Goal: Task Accomplishment & Management: Use online tool/utility

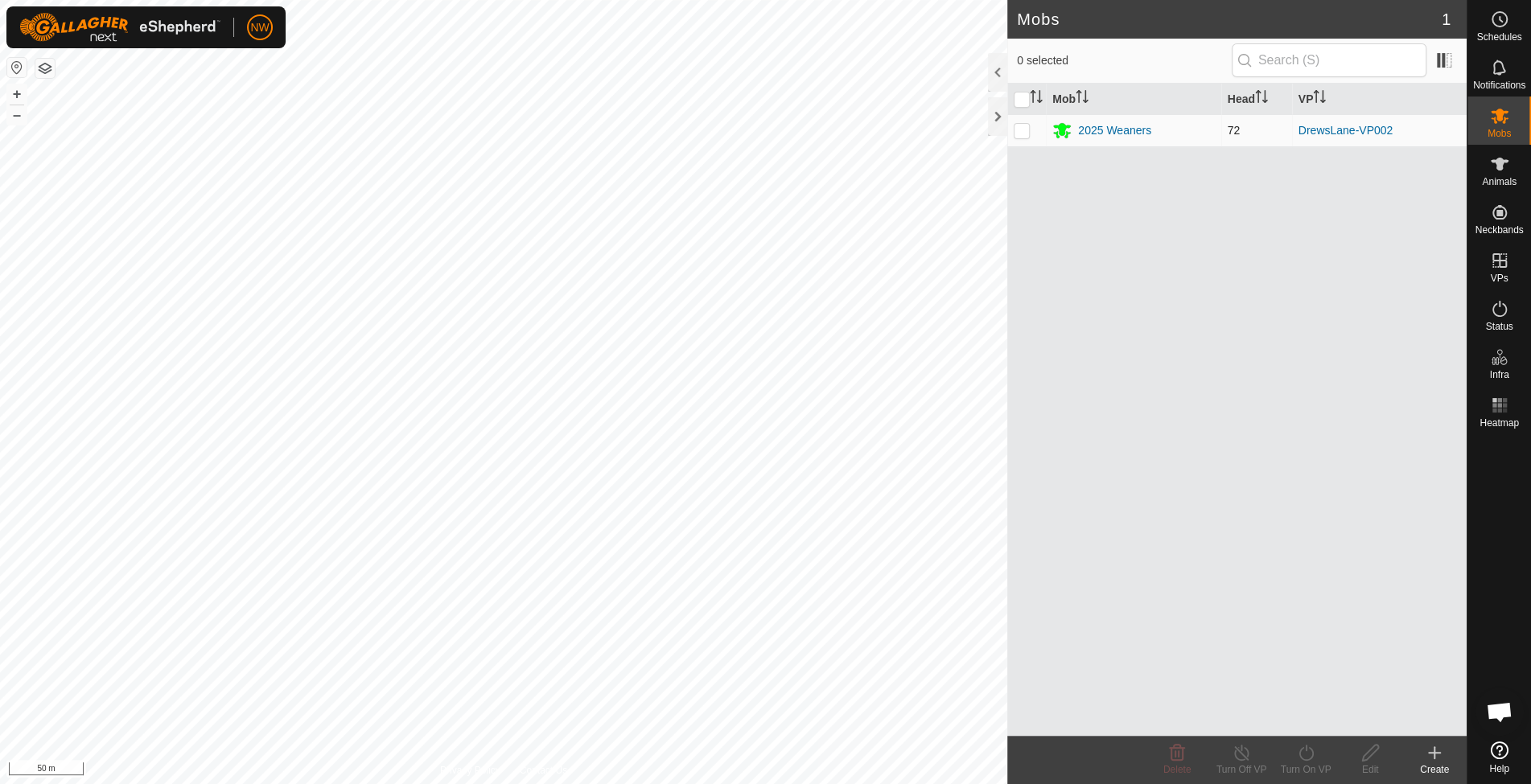
click at [1026, 125] on p-checkbox at bounding box center [1021, 130] width 16 height 13
checkbox input "true"
click at [1300, 758] on icon at bounding box center [1306, 753] width 20 height 19
click at [1298, 720] on link "Now" at bounding box center [1354, 718] width 159 height 32
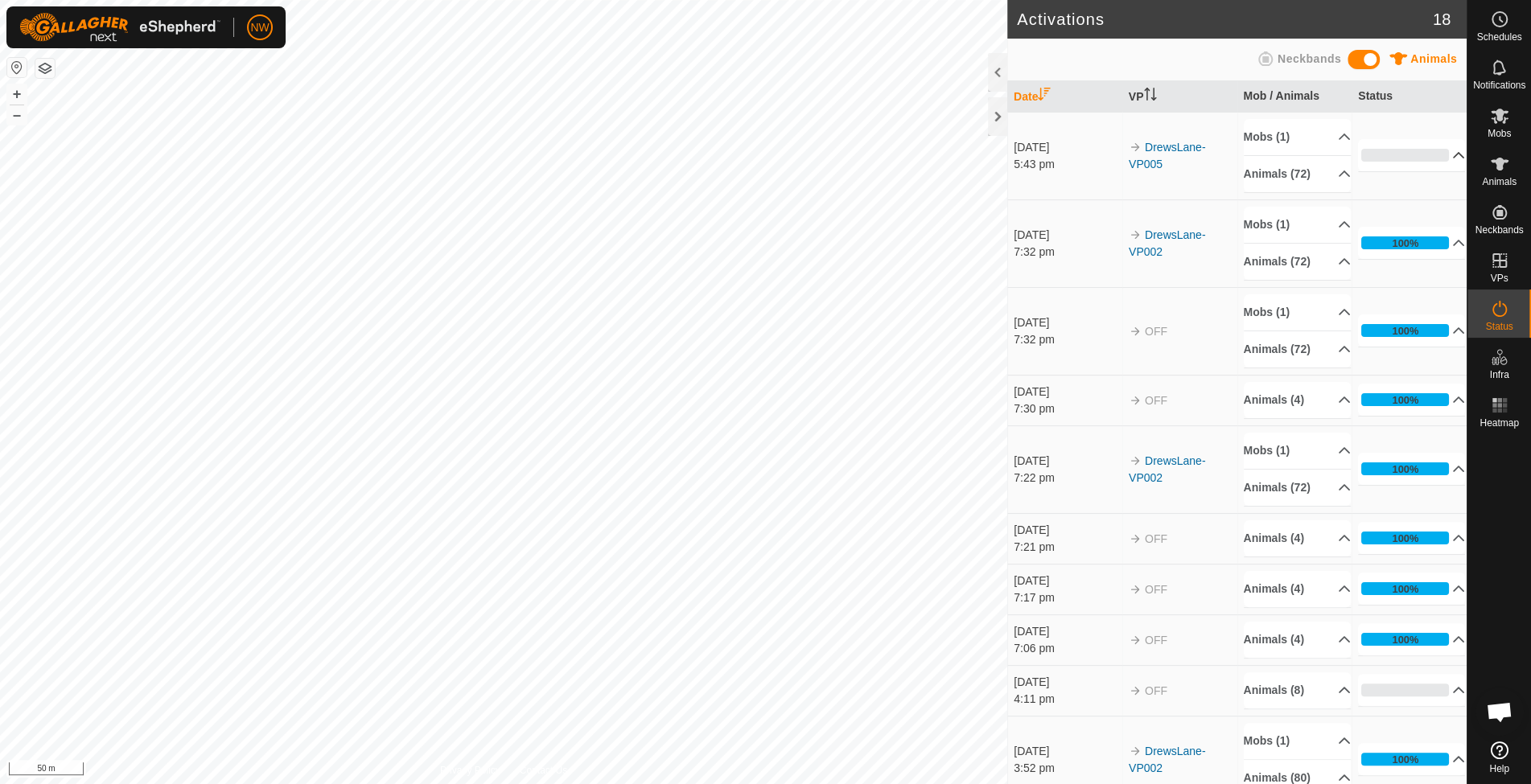
click at [1429, 152] on p-accordion-header "0%" at bounding box center [1412, 155] width 107 height 32
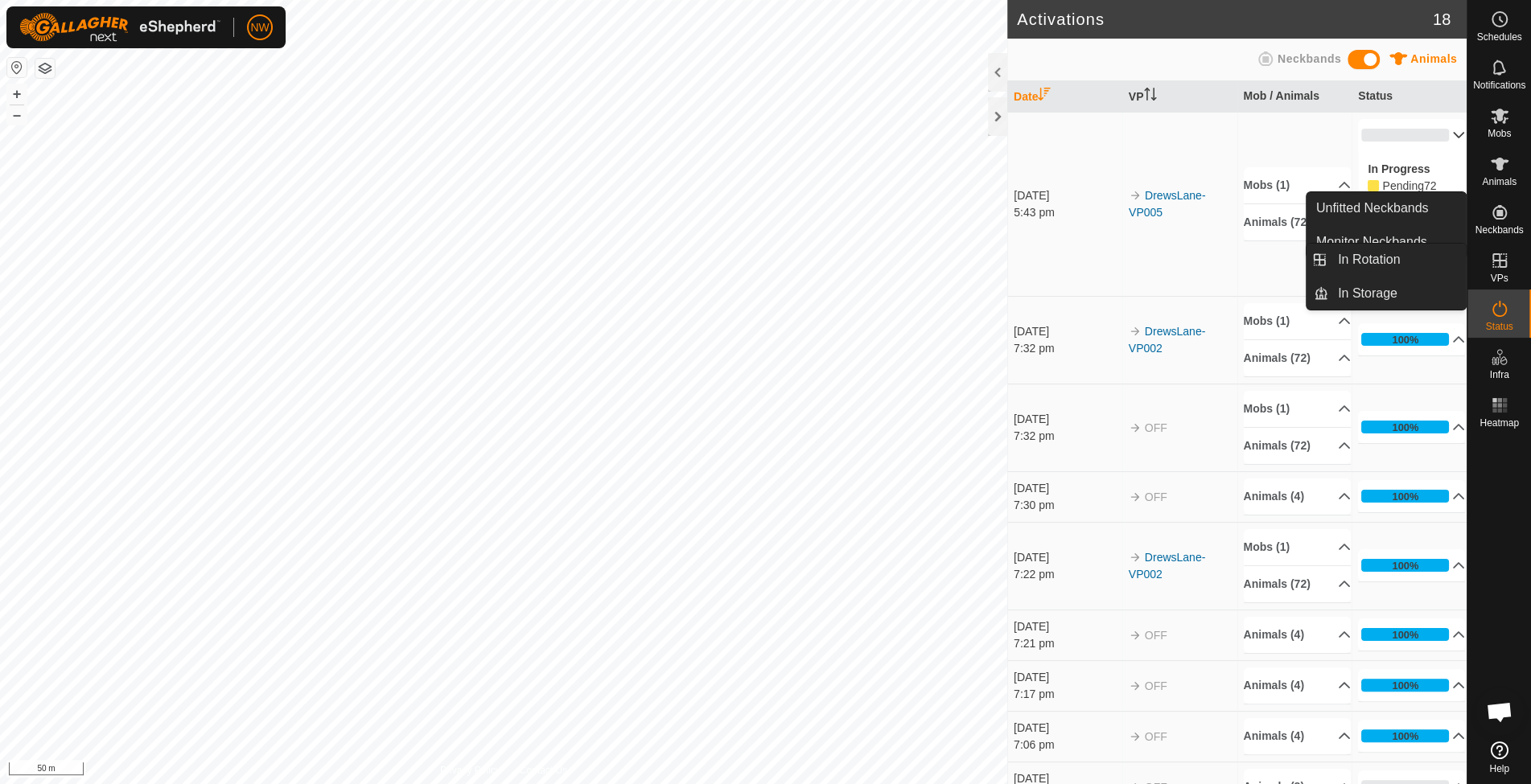
click at [1506, 265] on icon at bounding box center [1499, 260] width 19 height 19
click at [1393, 261] on link "In Rotation" at bounding box center [1396, 260] width 137 height 32
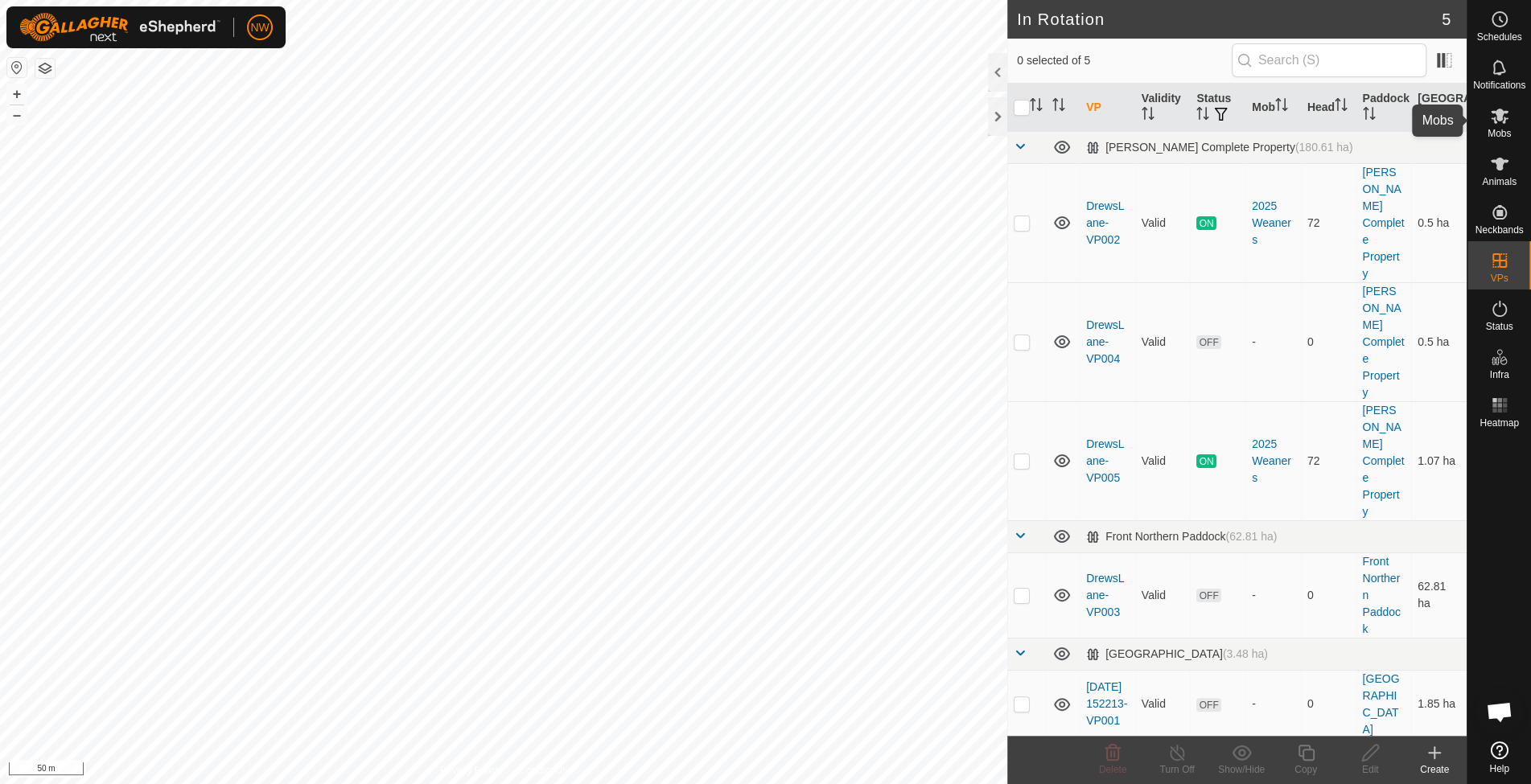
click at [1512, 119] on es-mob-svg-icon at bounding box center [1500, 116] width 29 height 25
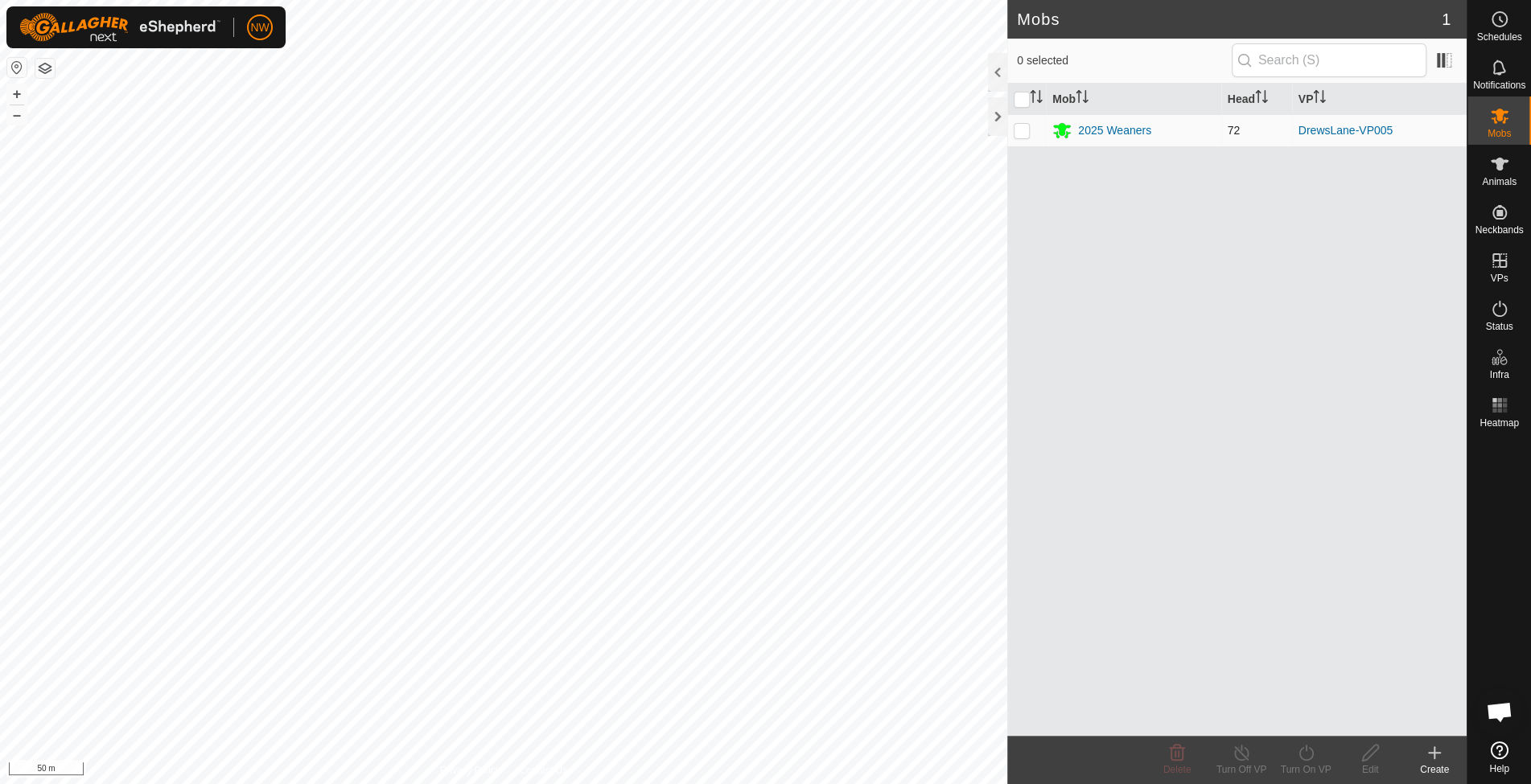
click at [1023, 124] on p-checkbox at bounding box center [1021, 130] width 16 height 13
checkbox input "true"
click at [1086, 125] on div "2025 Weaners" at bounding box center [1114, 130] width 73 height 17
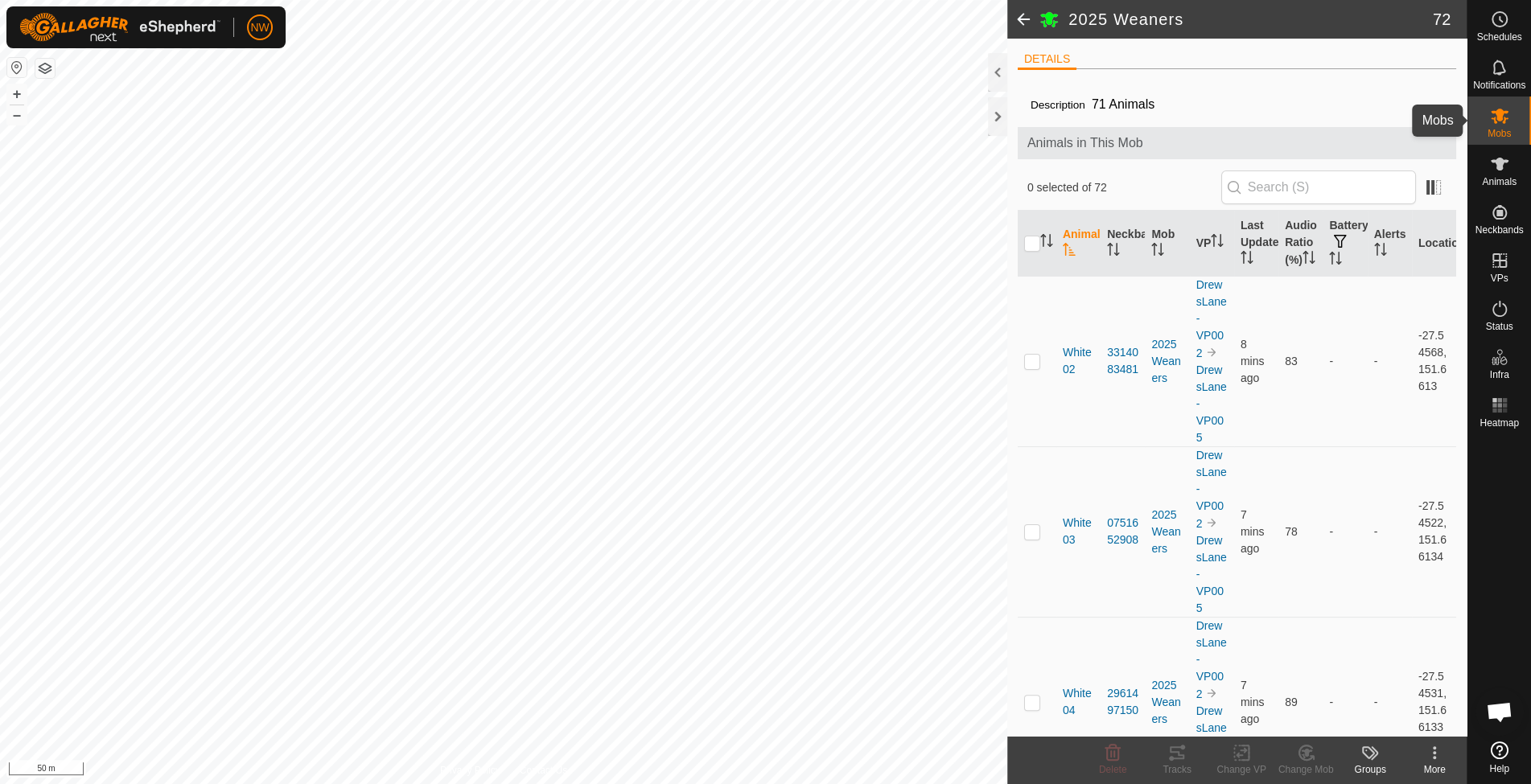
click at [1498, 118] on icon at bounding box center [1499, 116] width 18 height 15
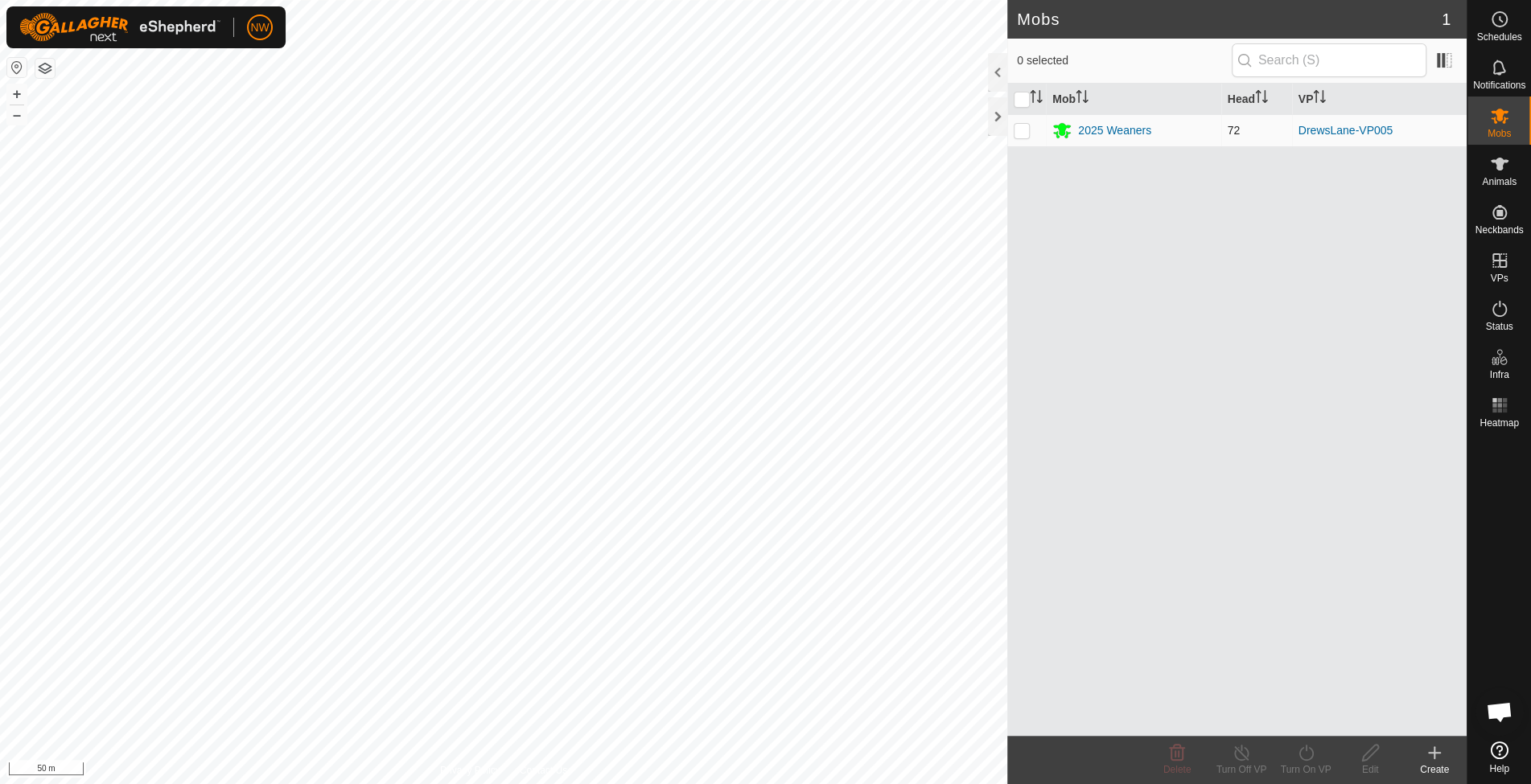
click at [1022, 126] on p-checkbox at bounding box center [1021, 130] width 16 height 13
checkbox input "true"
click at [1509, 313] on es-activation-svg-icon at bounding box center [1500, 309] width 29 height 25
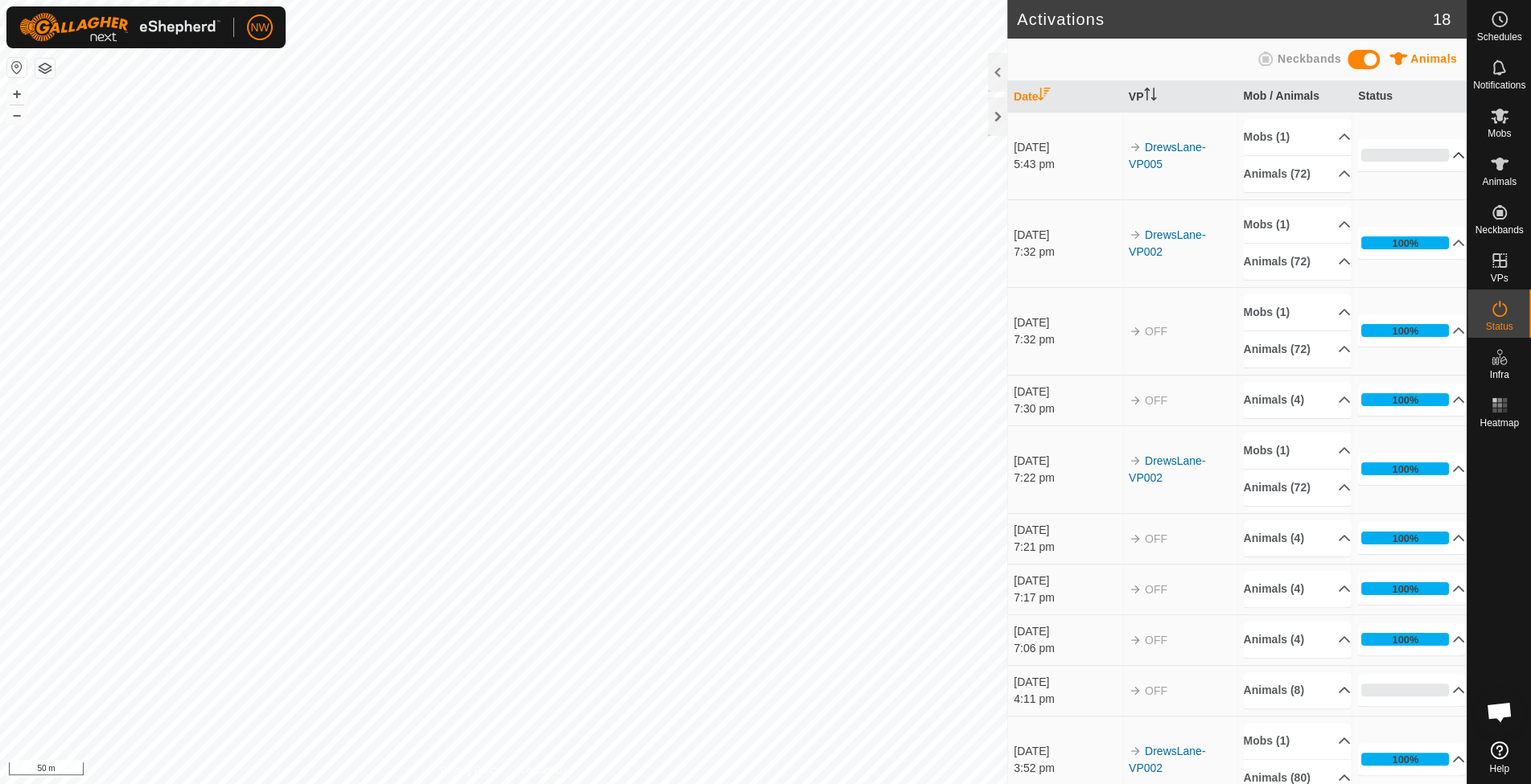
click at [1432, 152] on p-accordion-header "0%" at bounding box center [1412, 155] width 107 height 32
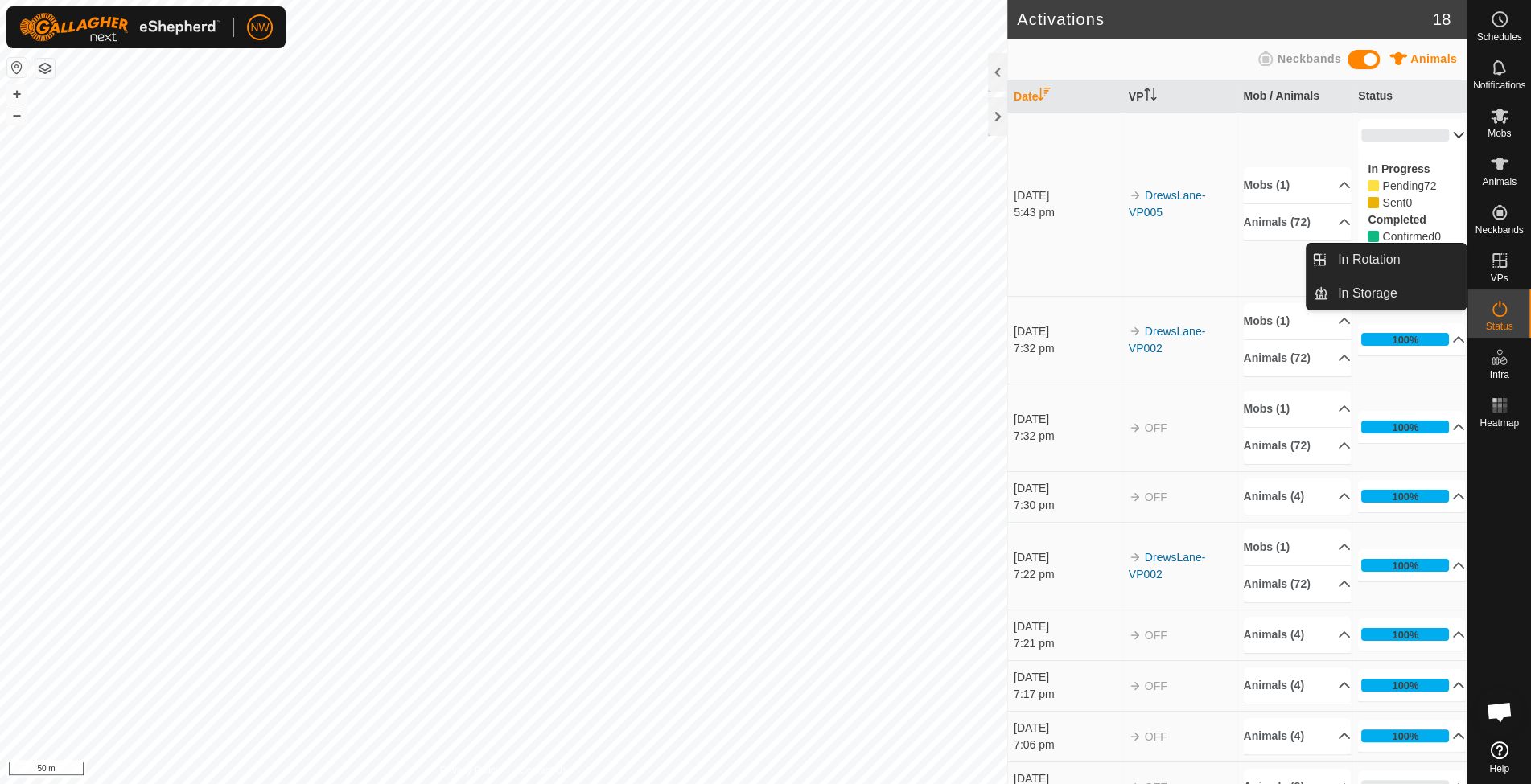
click at [1500, 266] on icon at bounding box center [1499, 260] width 14 height 14
click at [1382, 264] on link "In Rotation" at bounding box center [1396, 260] width 137 height 32
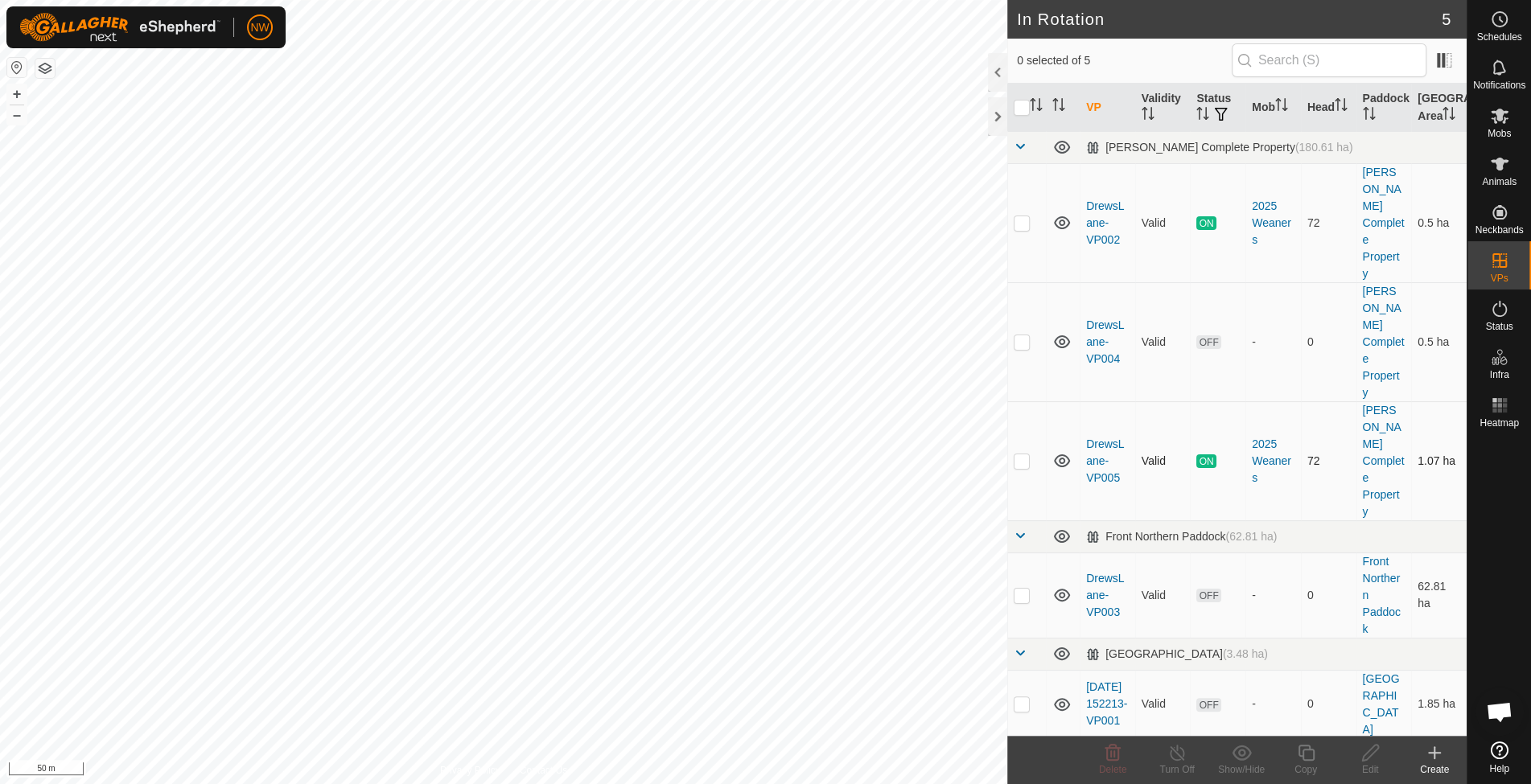
click at [1020, 455] on p-checkbox at bounding box center [1021, 461] width 16 height 13
click at [1026, 455] on p-checkbox at bounding box center [1021, 461] width 16 height 13
checkbox input "false"
click at [1021, 698] on p-checkbox at bounding box center [1021, 704] width 16 height 13
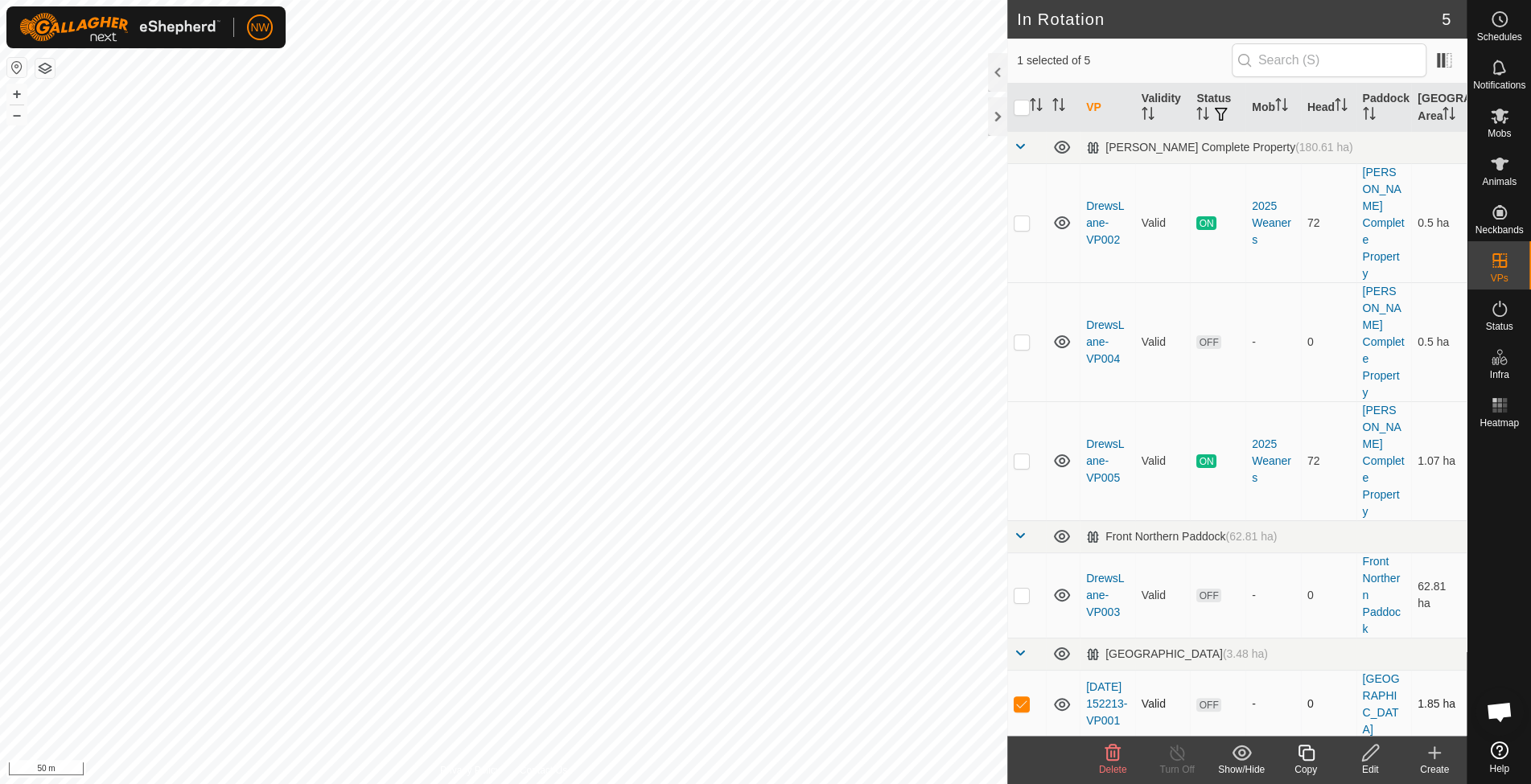
checkbox input "false"
click at [1019, 553] on td at bounding box center [1026, 595] width 39 height 86
click at [1118, 758] on icon at bounding box center [1113, 753] width 15 height 16
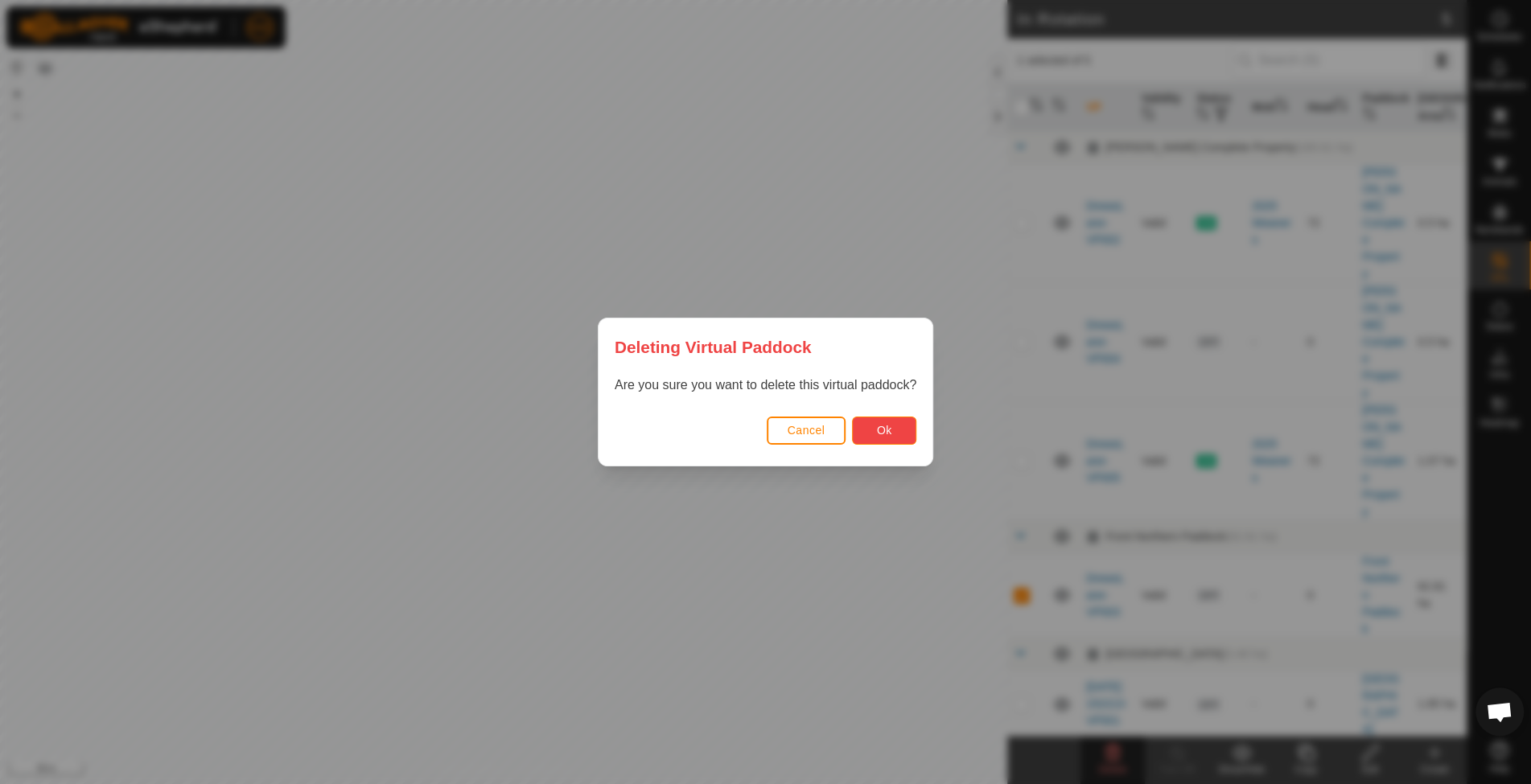
click at [882, 429] on span "Ok" at bounding box center [884, 430] width 15 height 13
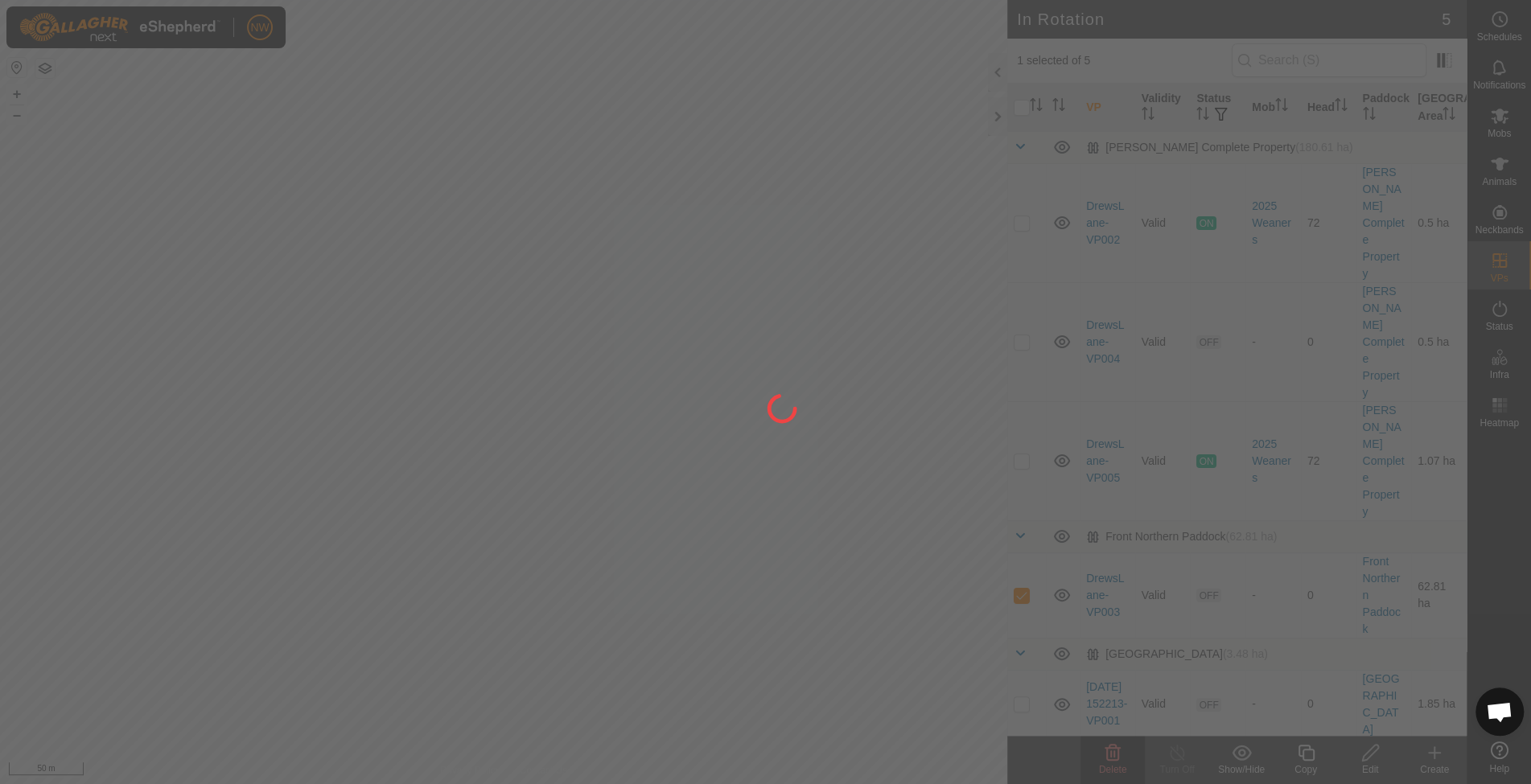
checkbox input "false"
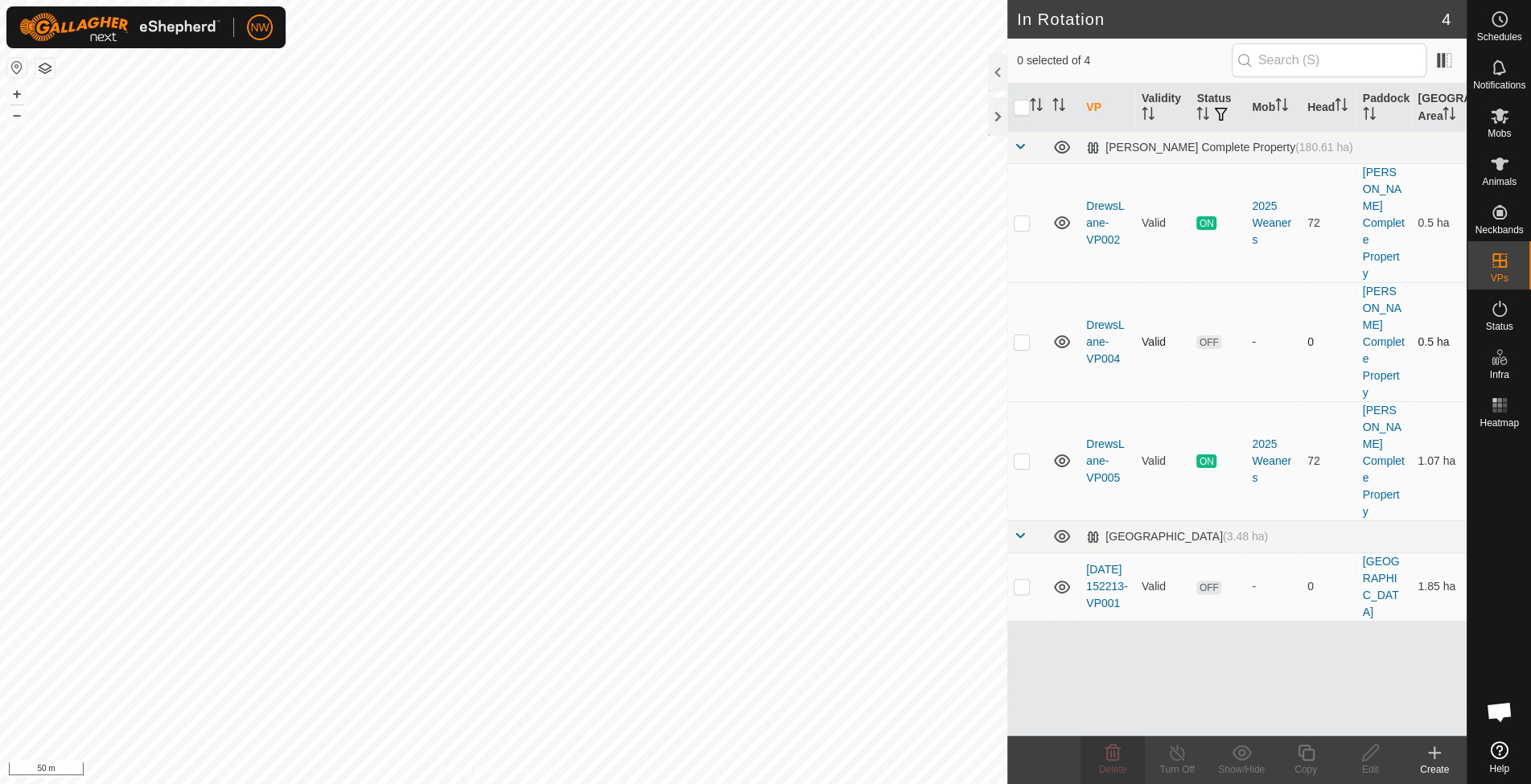
click at [1020, 282] on td at bounding box center [1026, 341] width 39 height 119
checkbox input "true"
click at [1023, 282] on td at bounding box center [1026, 341] width 39 height 119
checkbox input "false"
click at [1019, 455] on p-checkbox at bounding box center [1021, 461] width 16 height 13
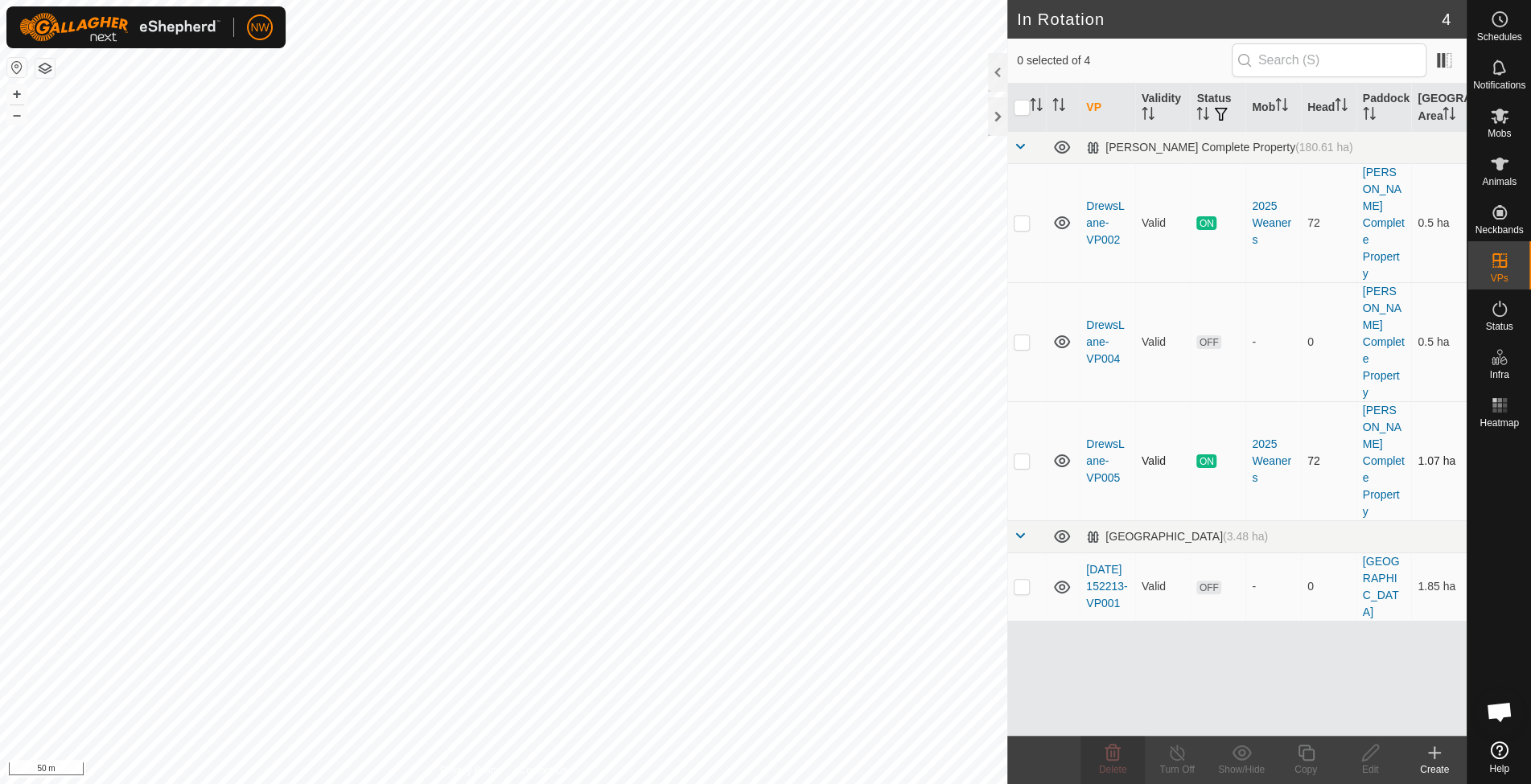
checkbox input "true"
click at [1021, 217] on p-checkbox at bounding box center [1021, 223] width 16 height 13
checkbox input "true"
drag, startPoint x: 1021, startPoint y: 373, endPoint x: 1021, endPoint y: 361, distance: 12.0
click at [1020, 401] on td at bounding box center [1026, 461] width 39 height 119
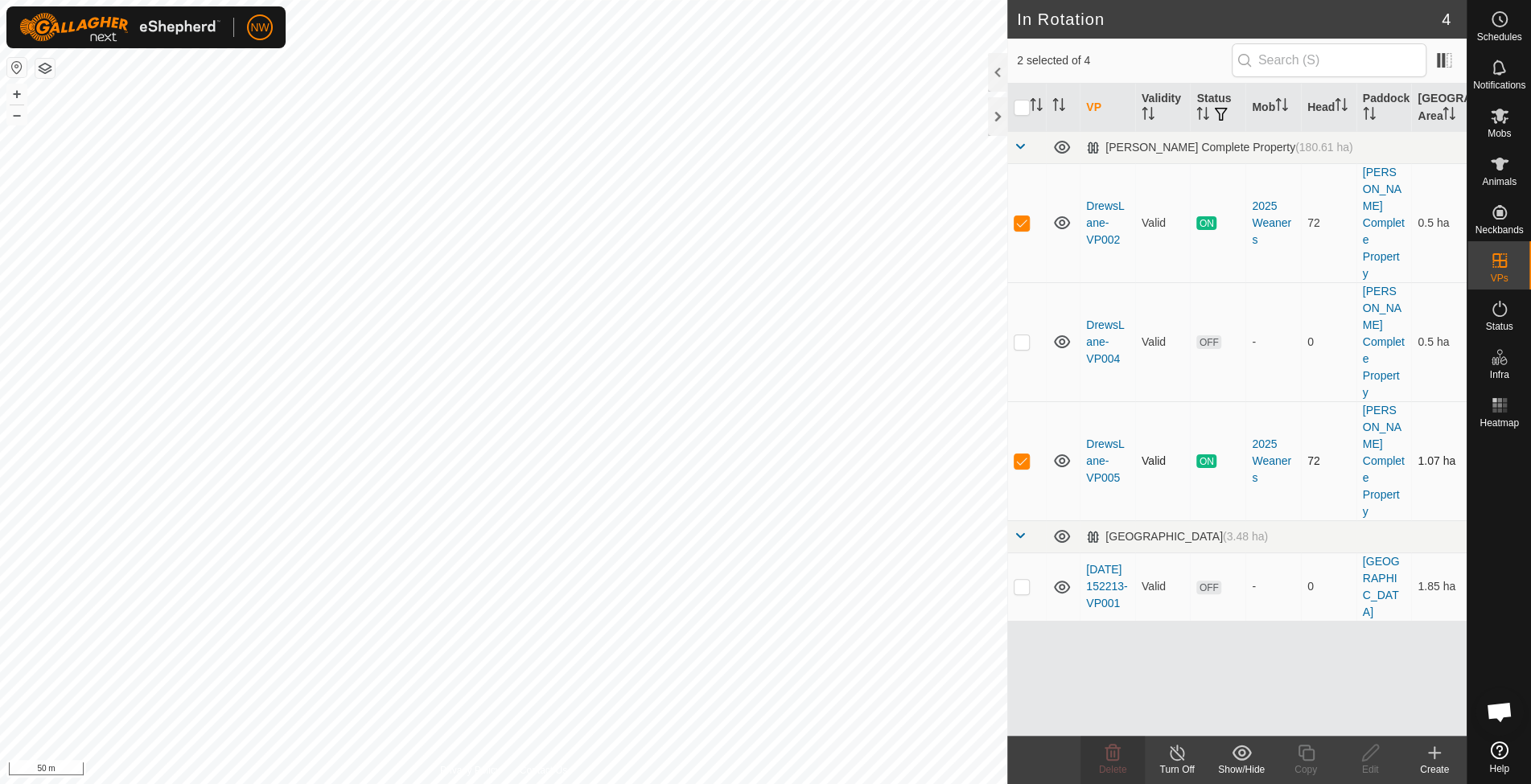
checkbox input "false"
click at [1025, 335] on p-checkbox at bounding box center [1021, 341] width 16 height 13
drag, startPoint x: 1025, startPoint y: 291, endPoint x: 1021, endPoint y: 256, distance: 35.2
click at [1025, 335] on p-checkbox at bounding box center [1021, 341] width 16 height 13
checkbox input "false"
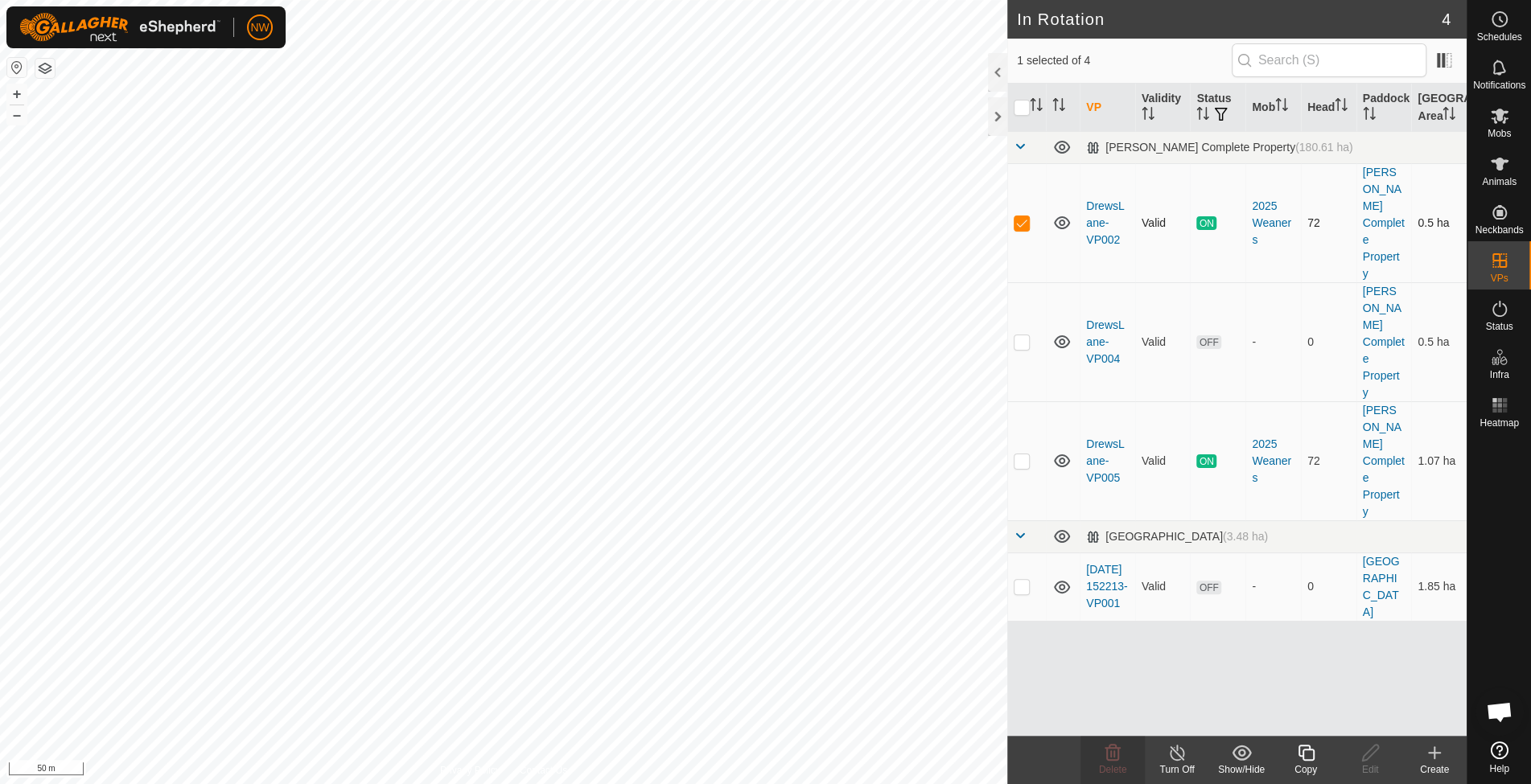
click at [1023, 217] on p-checkbox at bounding box center [1021, 223] width 16 height 13
checkbox input "false"
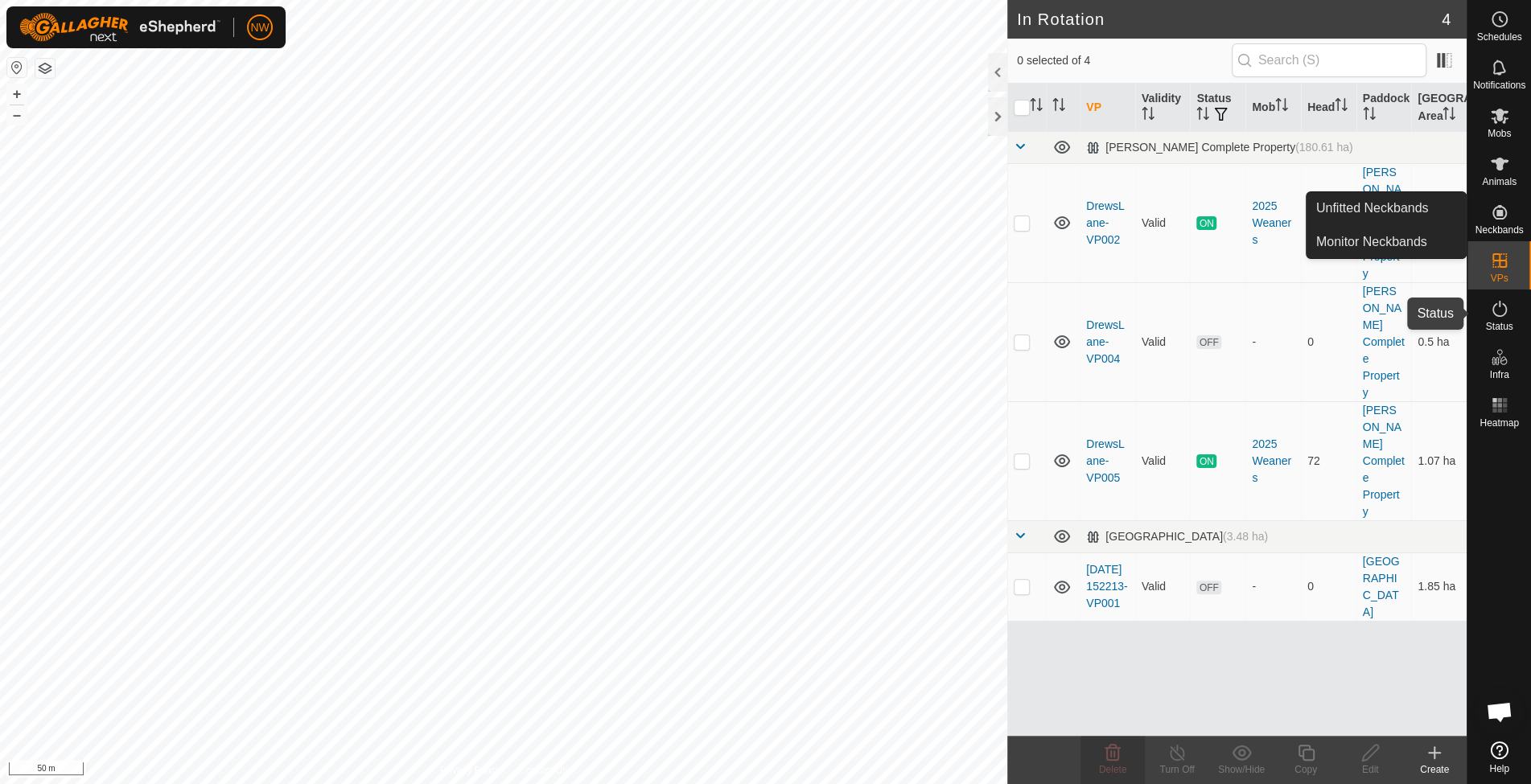
click at [1501, 322] on span "Status" at bounding box center [1499, 326] width 27 height 9
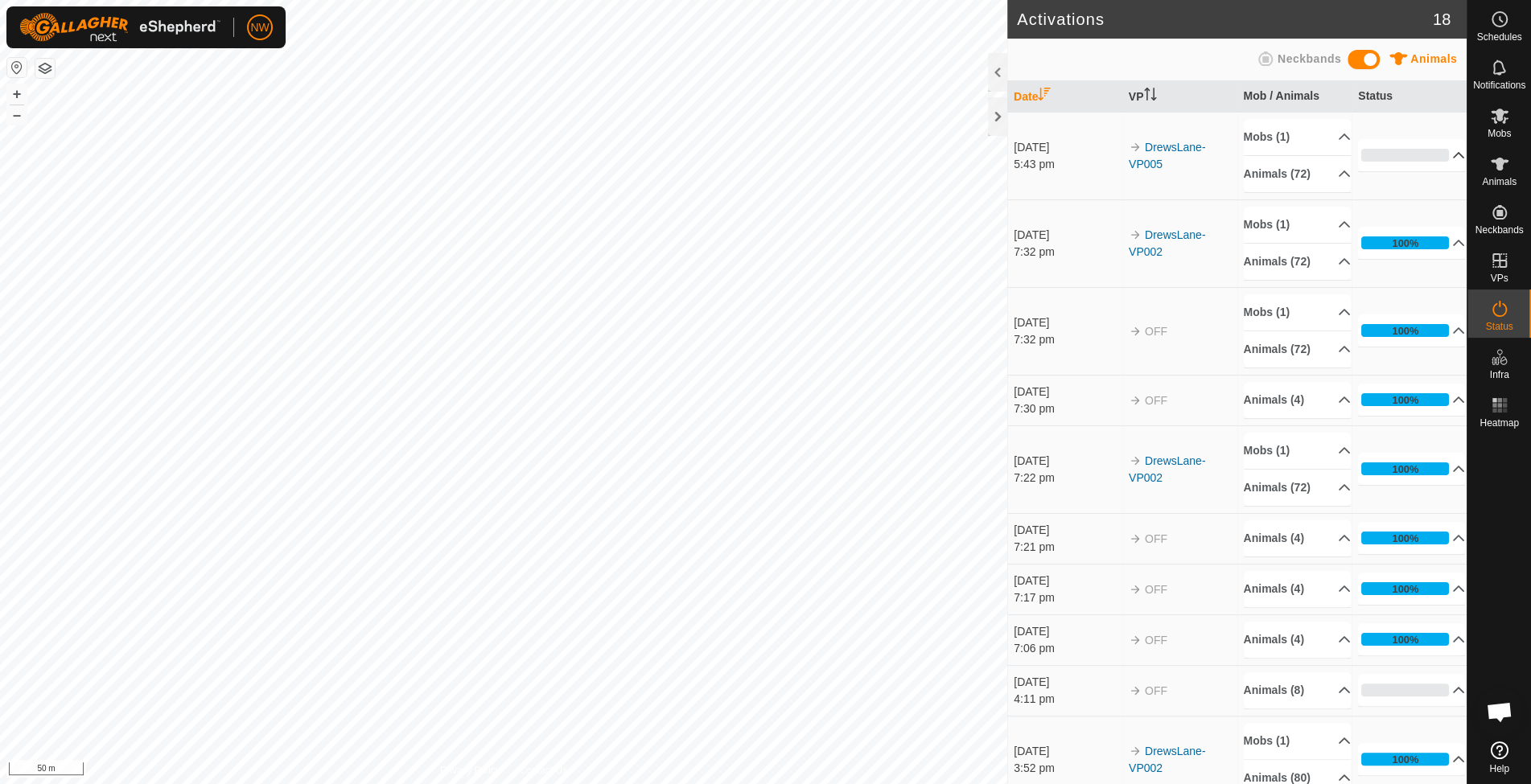
click at [1434, 157] on p-accordion-header "0%" at bounding box center [1412, 155] width 107 height 32
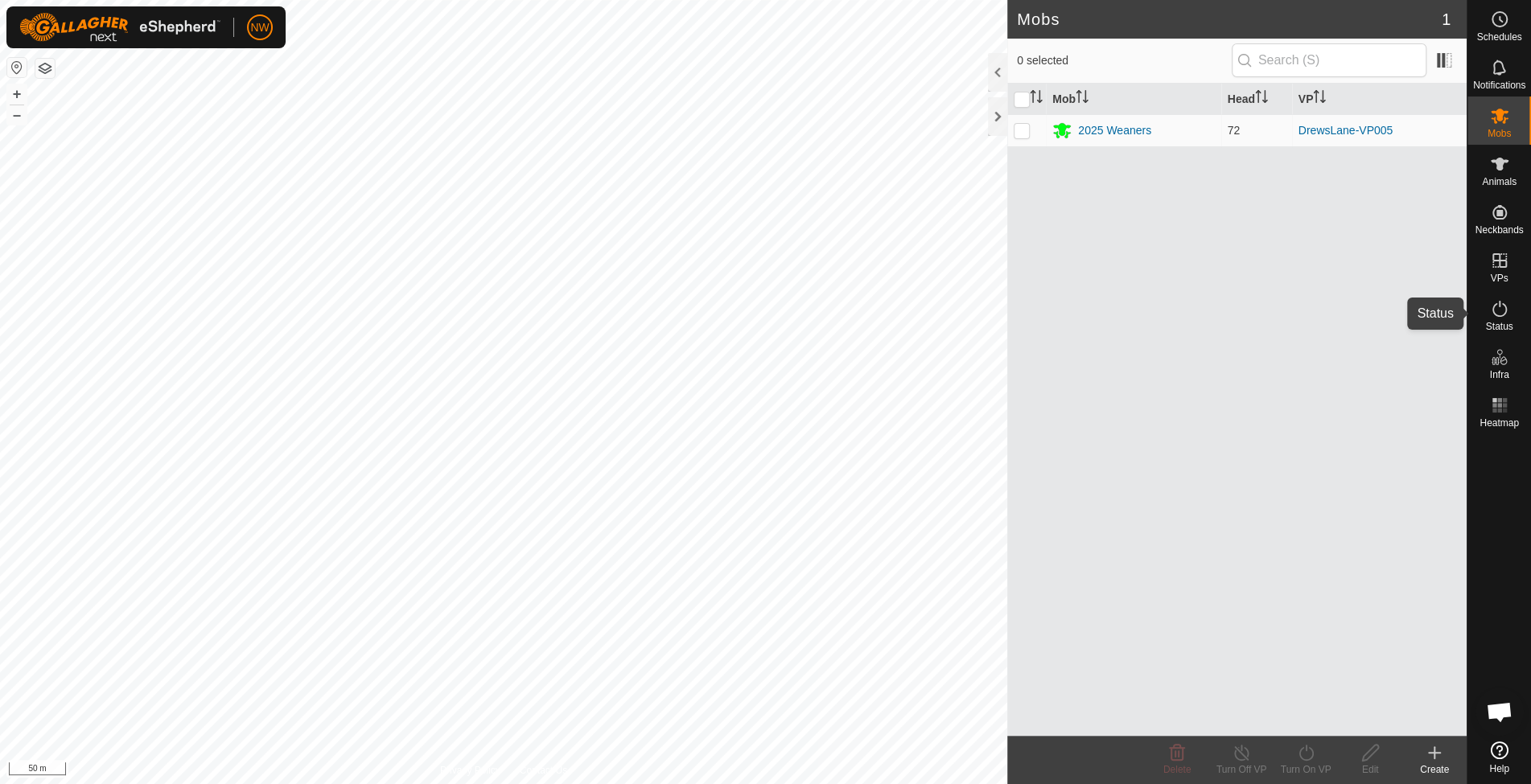
click at [1495, 315] on icon at bounding box center [1499, 308] width 14 height 16
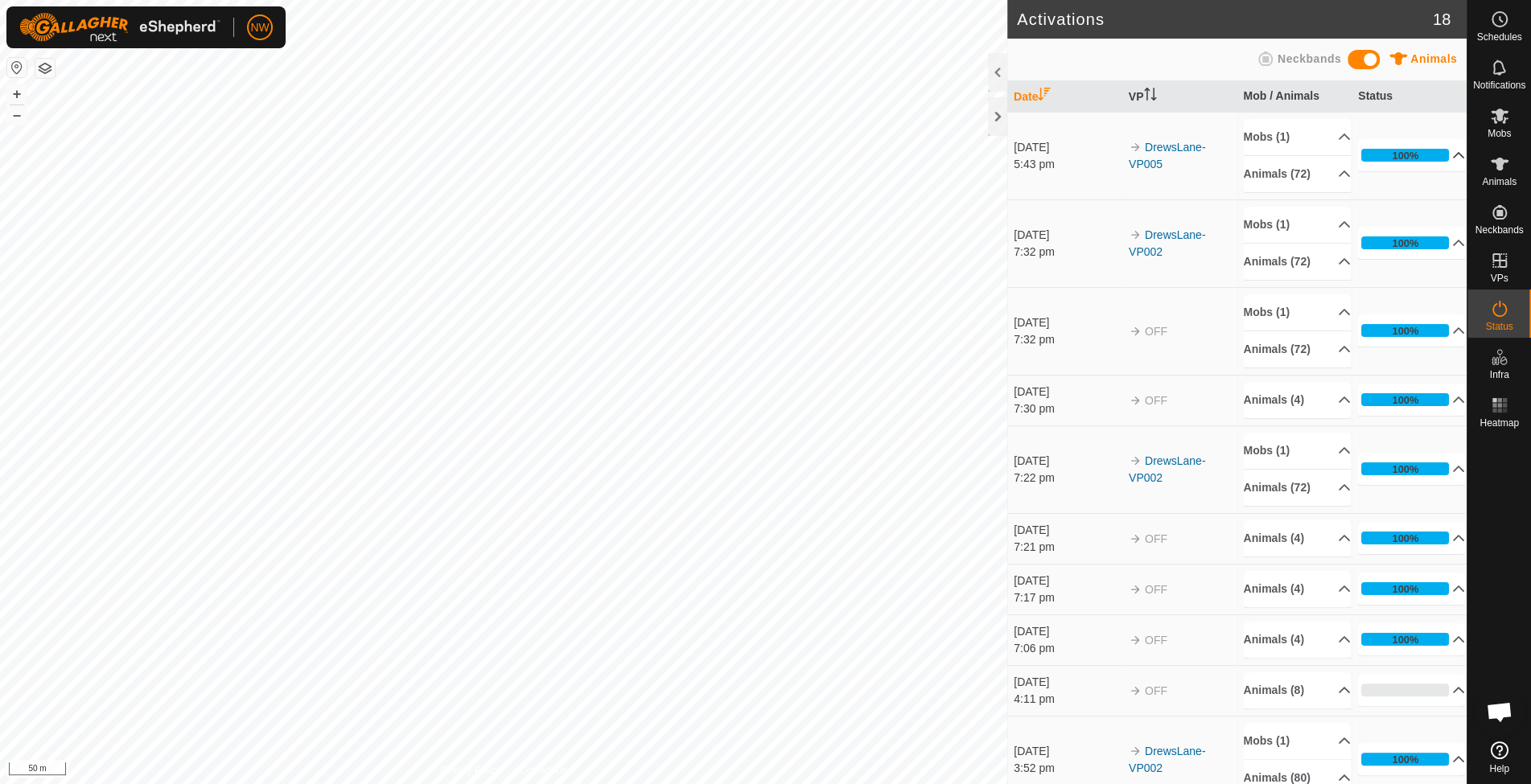
click at [1433, 155] on p-accordion-header "100%" at bounding box center [1412, 155] width 107 height 32
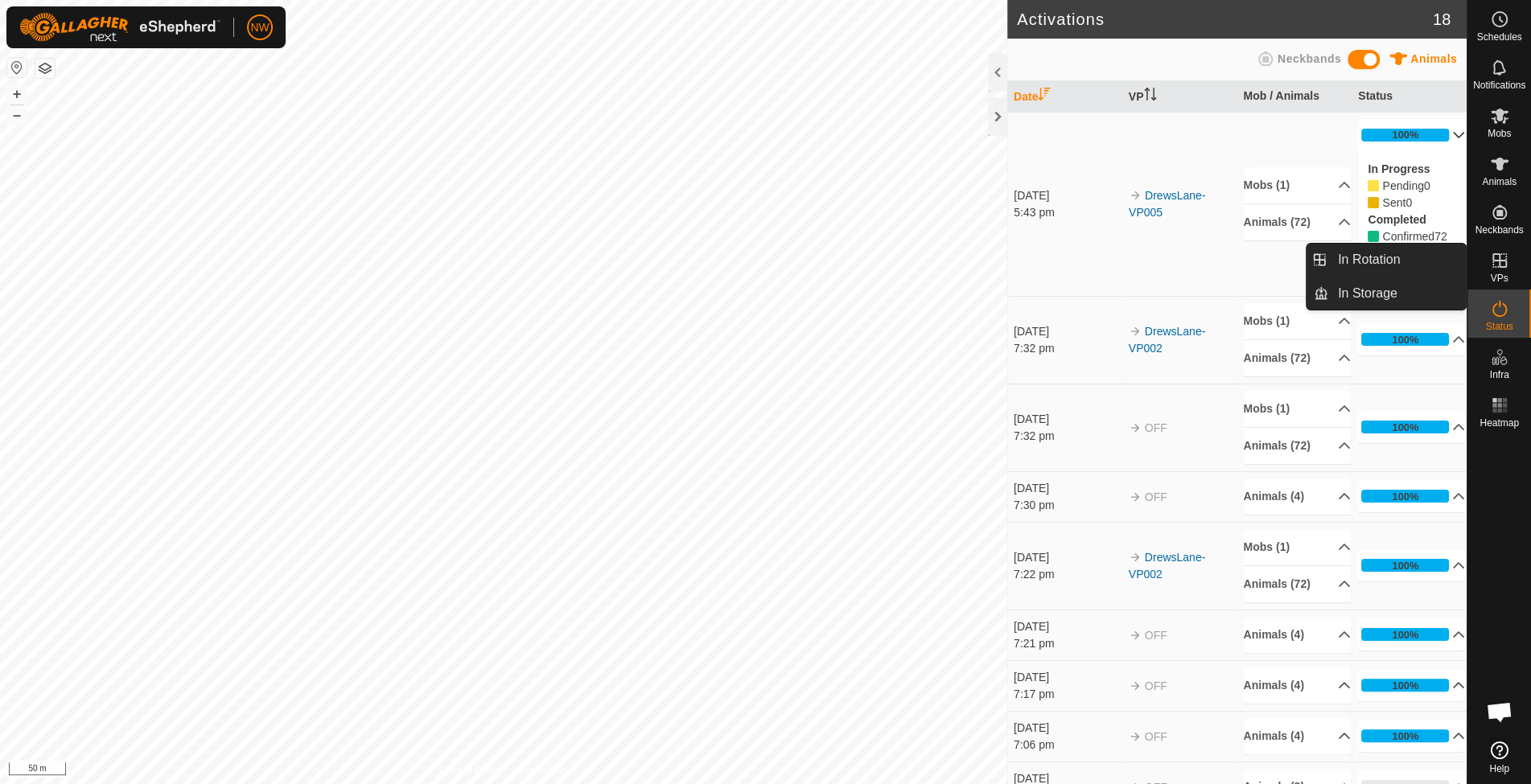
drag, startPoint x: 1503, startPoint y: 270, endPoint x: 1469, endPoint y: 273, distance: 34.1
click at [1501, 270] on es-virtualpaddocks-svg-icon at bounding box center [1500, 261] width 29 height 25
click at [1382, 262] on link "In Rotation" at bounding box center [1396, 260] width 137 height 32
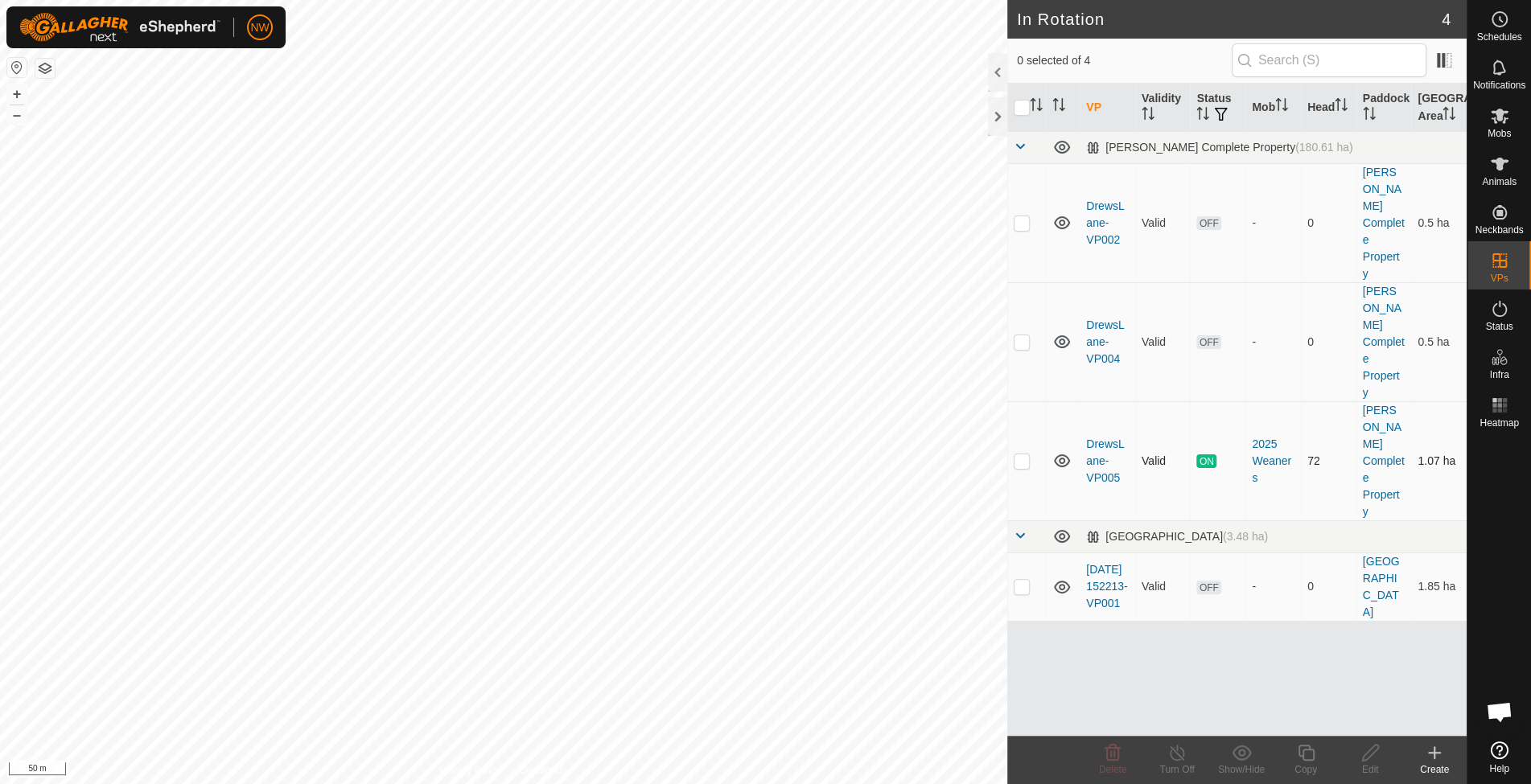
click at [1028, 455] on p-checkbox at bounding box center [1021, 461] width 16 height 13
checkbox input "true"
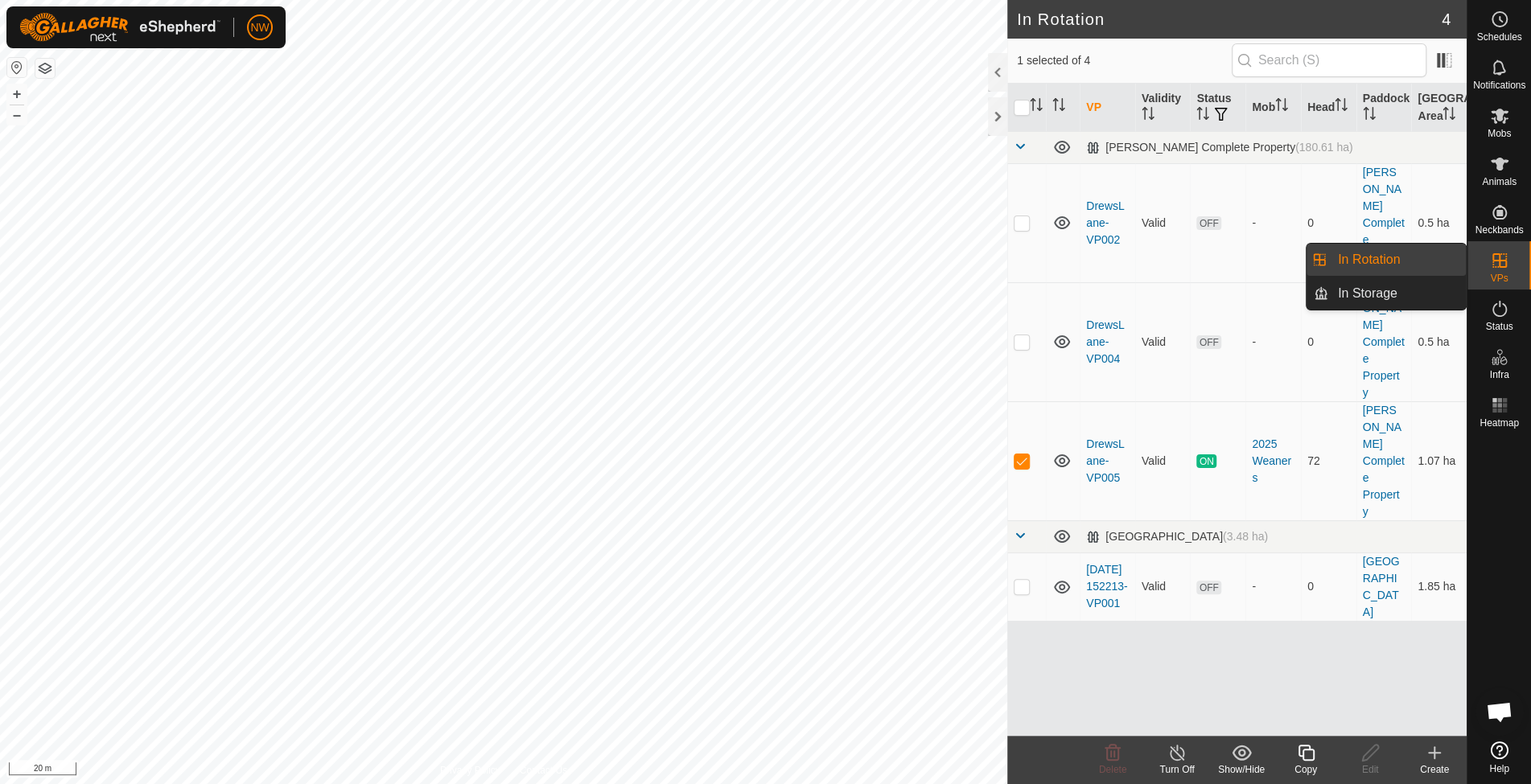
click at [1418, 256] on link "In Rotation" at bounding box center [1396, 260] width 137 height 32
click at [1307, 756] on icon at bounding box center [1306, 753] width 20 height 19
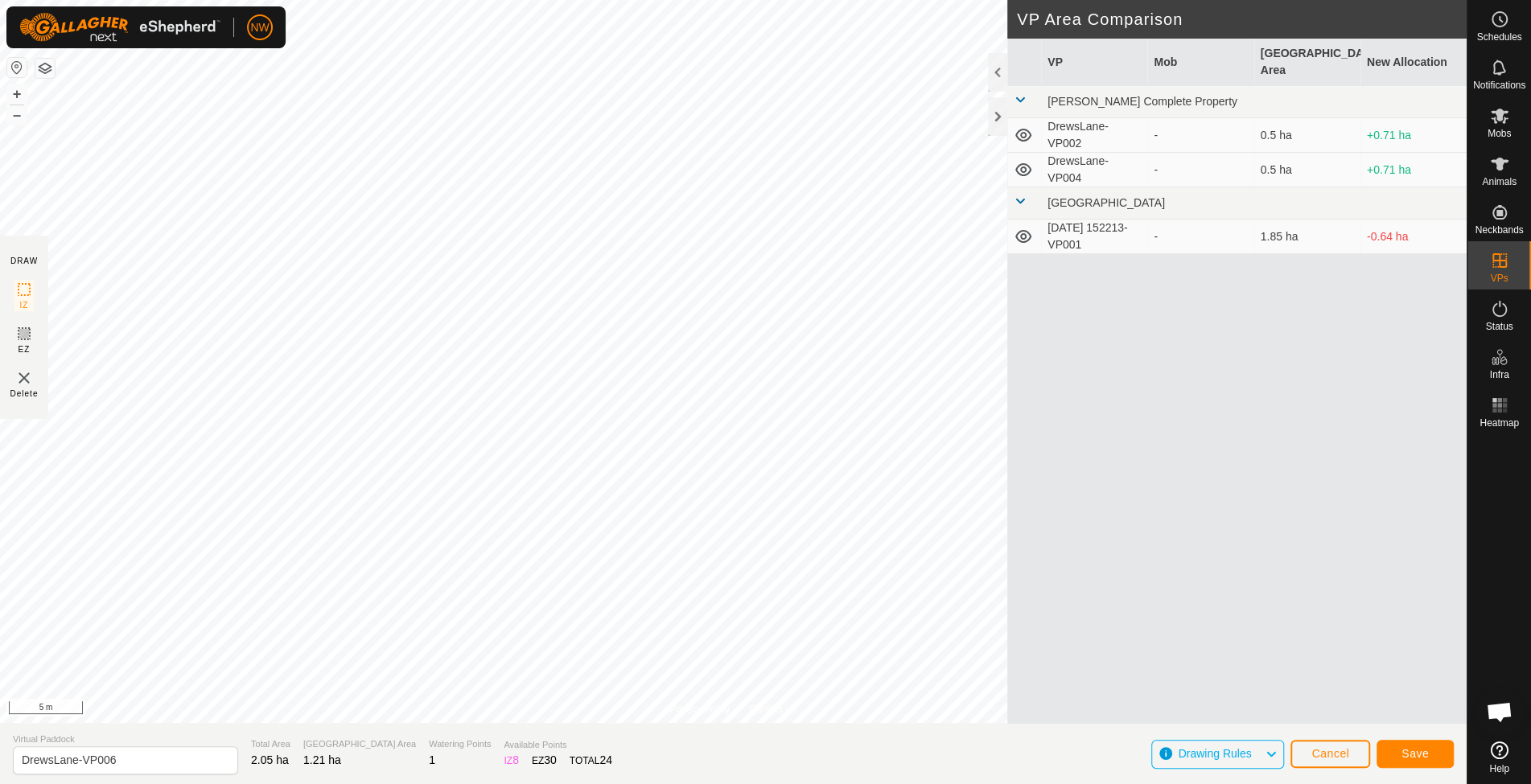
click at [722, 0] on html "NW Schedules Notifications Mobs Animals Neckbands VPs Status Infra Heatmap Help…" at bounding box center [766, 392] width 1531 height 784
click at [568, 756] on div "Privacy Policy Contact Us Type: Inclusion Zone undefined Animal + – ⇧ i 5 m DRA…" at bounding box center [733, 392] width 1467 height 784
click at [1407, 748] on span "Save" at bounding box center [1415, 754] width 27 height 13
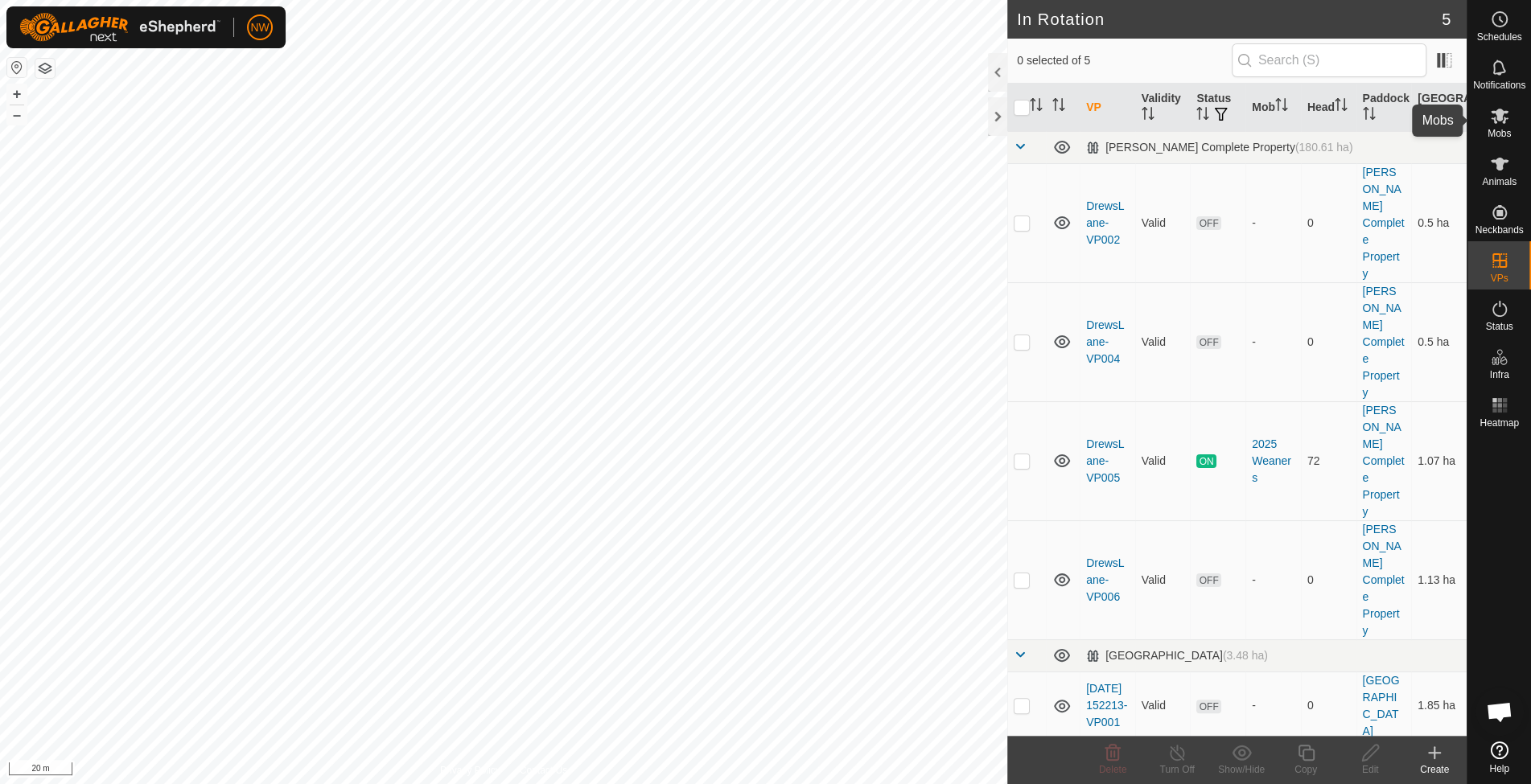
click at [1508, 108] on es-mob-svg-icon at bounding box center [1500, 116] width 29 height 25
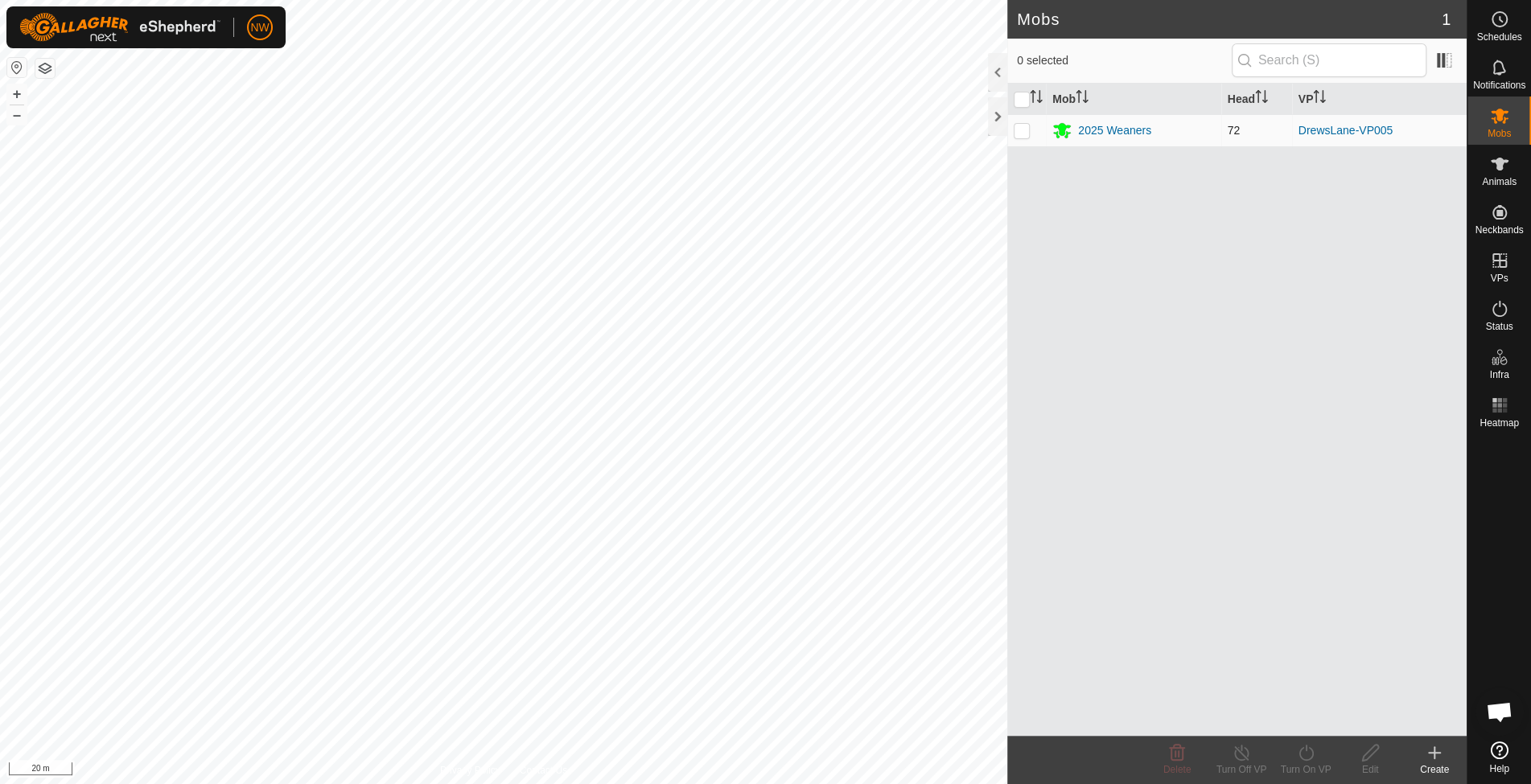
click at [1014, 119] on td at bounding box center [1026, 130] width 39 height 32
checkbox input "true"
click at [1308, 751] on icon at bounding box center [1306, 753] width 20 height 19
click at [1304, 721] on link "Now" at bounding box center [1354, 718] width 159 height 32
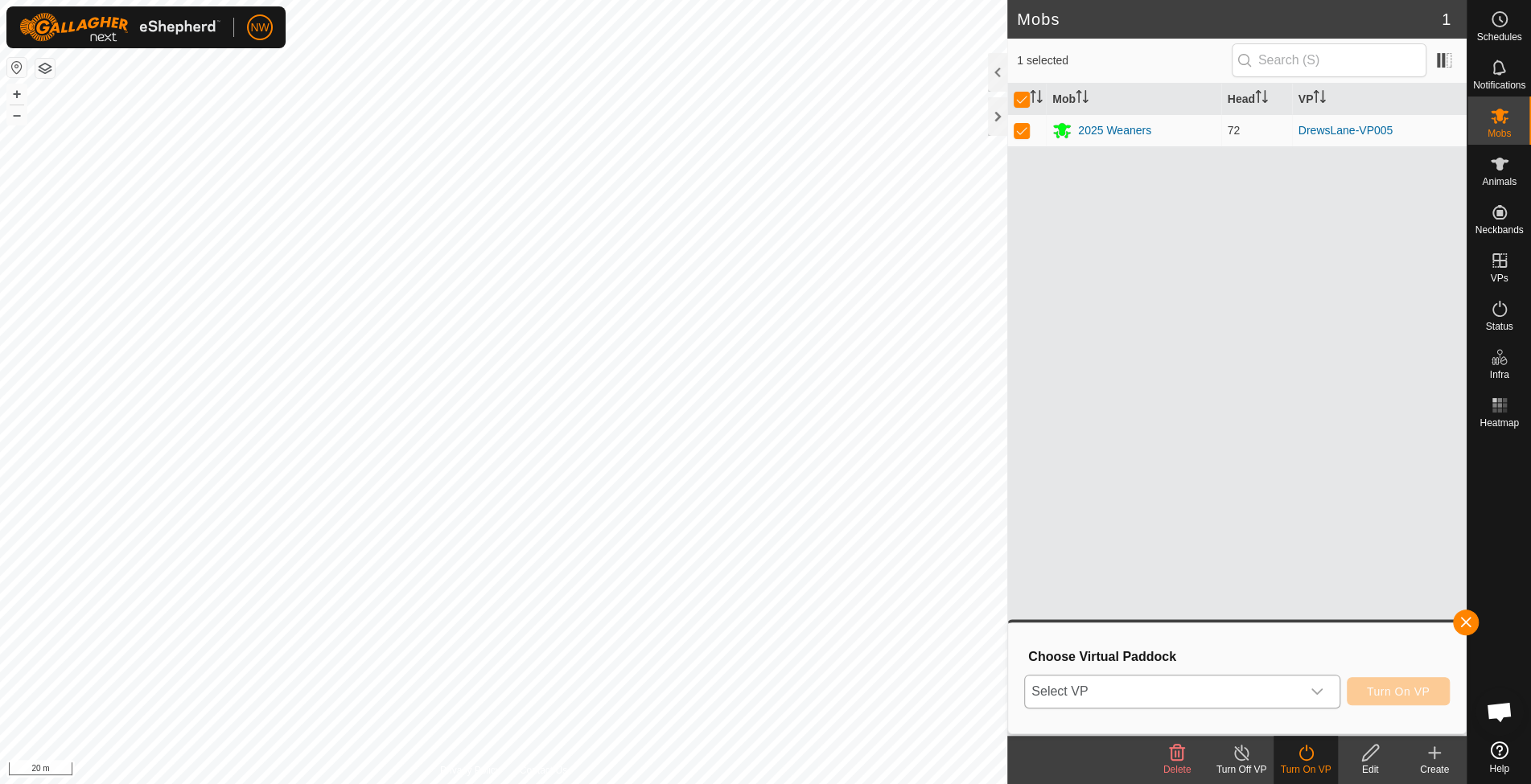
click at [1322, 693] on icon "dropdown trigger" at bounding box center [1316, 691] width 13 height 13
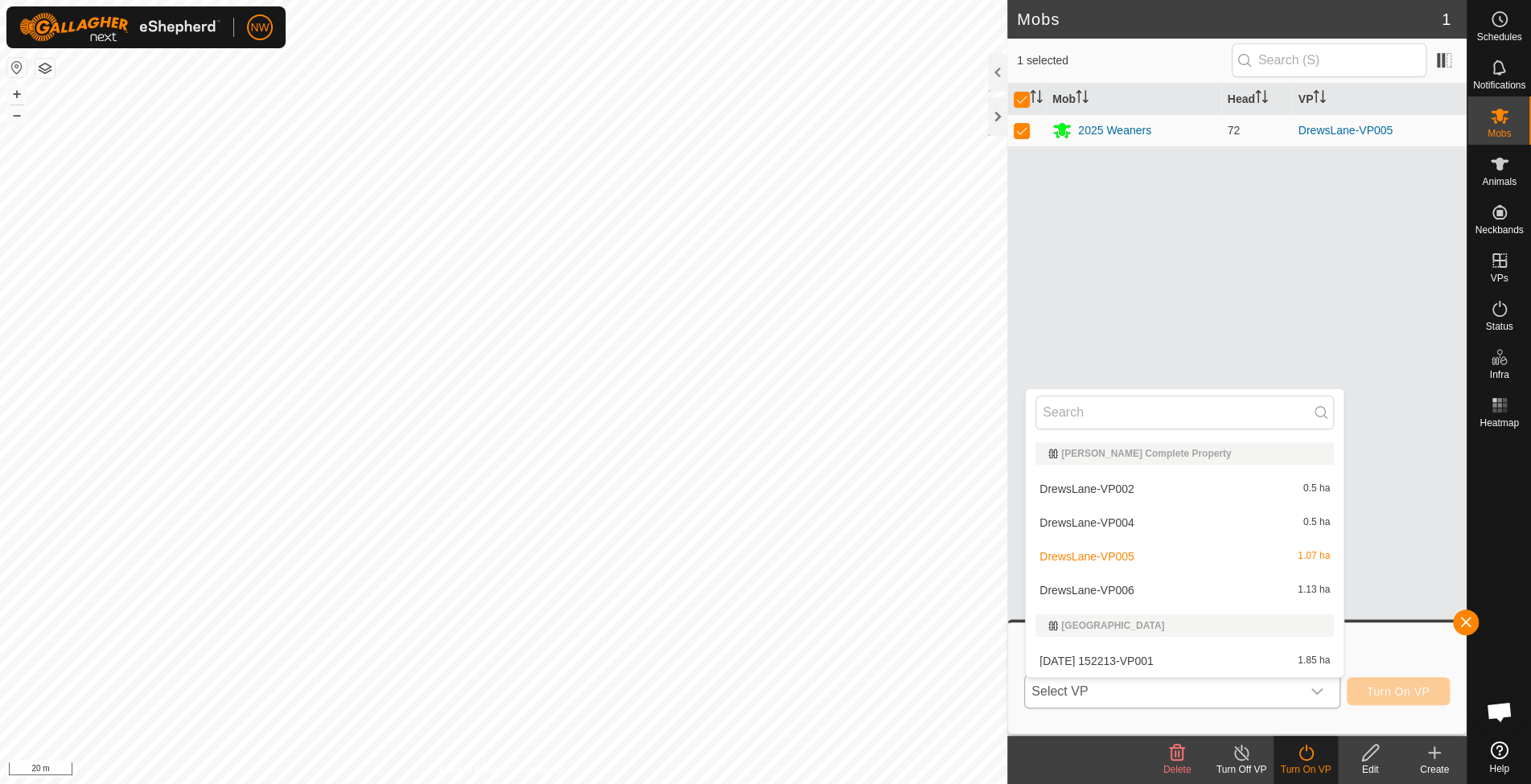
click at [1119, 588] on li "DrewsLane-VP006 1.13 ha" at bounding box center [1184, 590] width 318 height 32
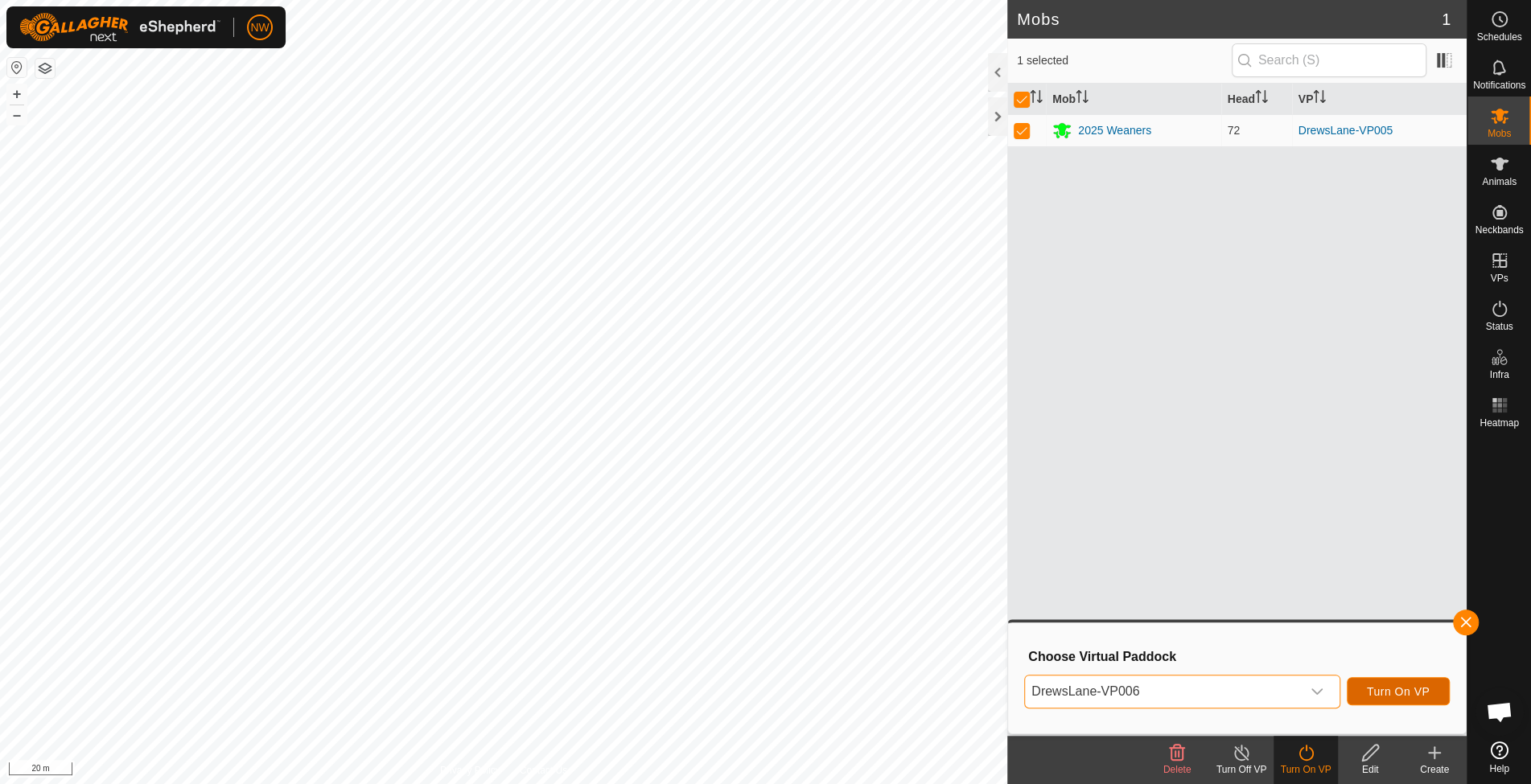
click at [1397, 687] on span "Turn On VP" at bounding box center [1398, 691] width 63 height 13
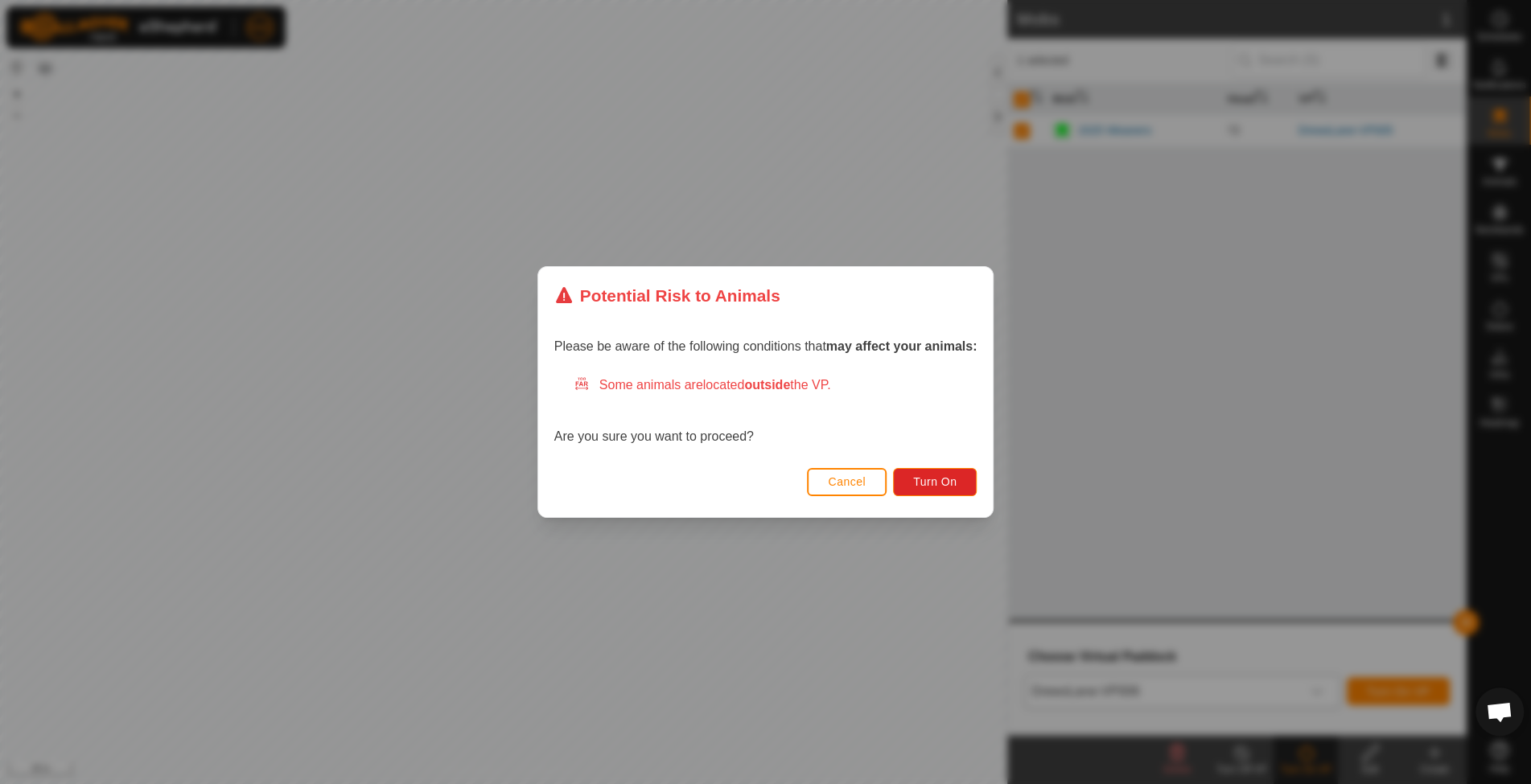
click at [848, 481] on span "Cancel" at bounding box center [847, 481] width 38 height 13
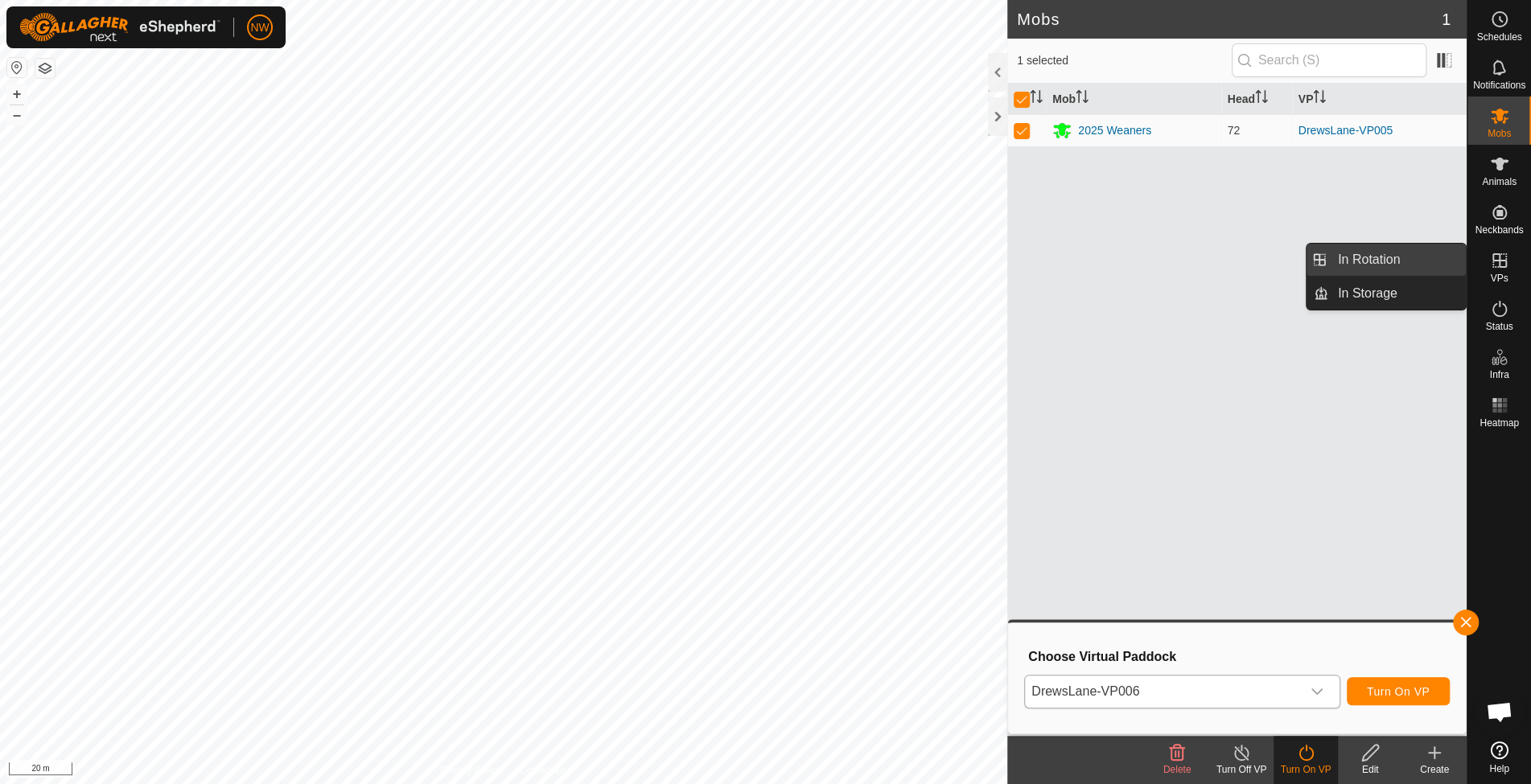
drag, startPoint x: 1508, startPoint y: 254, endPoint x: 1395, endPoint y: 251, distance: 113.0
click at [1508, 254] on es-virtualpaddocks-svg-icon at bounding box center [1500, 261] width 29 height 25
click at [1393, 251] on link "In Rotation" at bounding box center [1396, 260] width 137 height 32
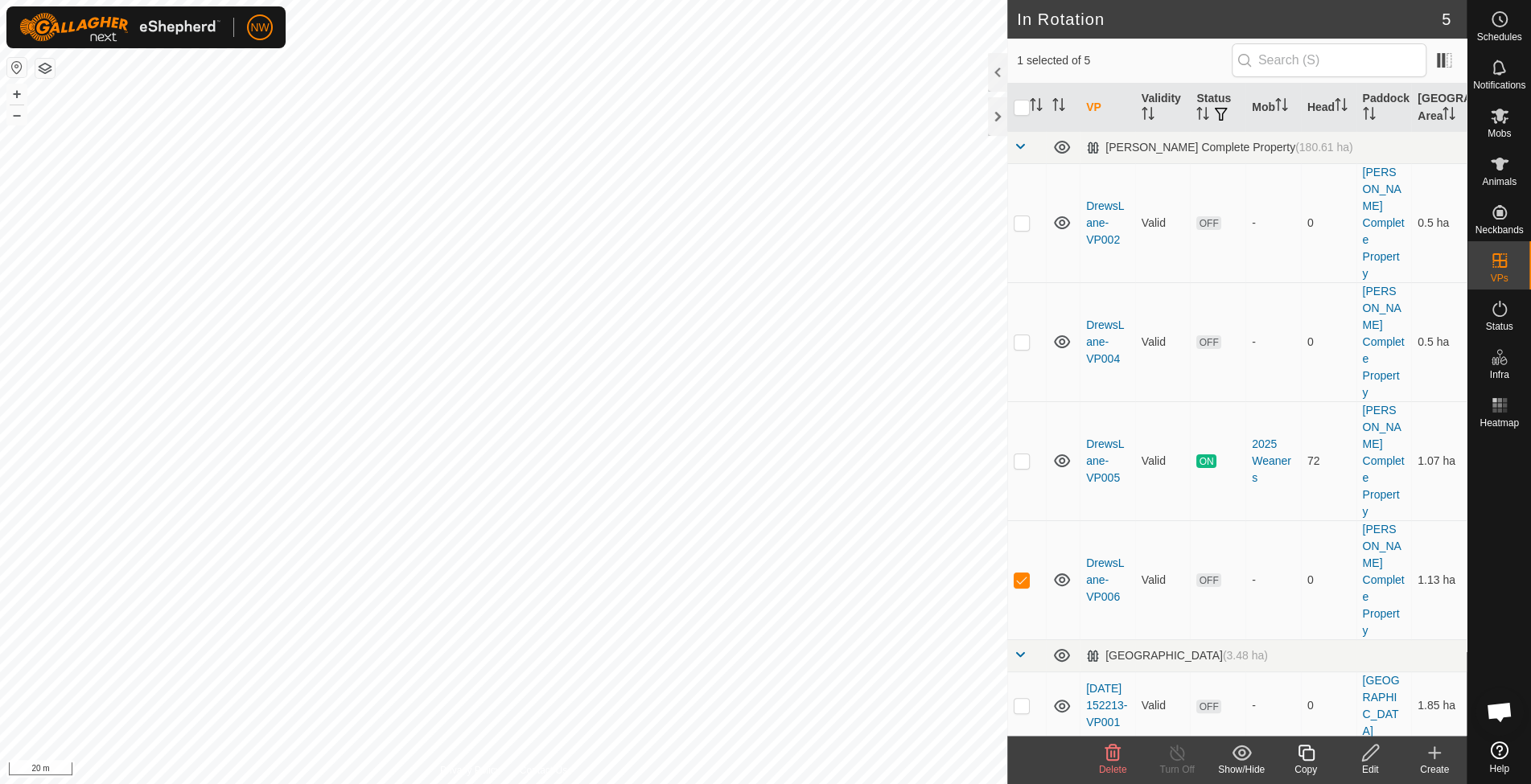
click at [1366, 754] on icon at bounding box center [1370, 753] width 20 height 19
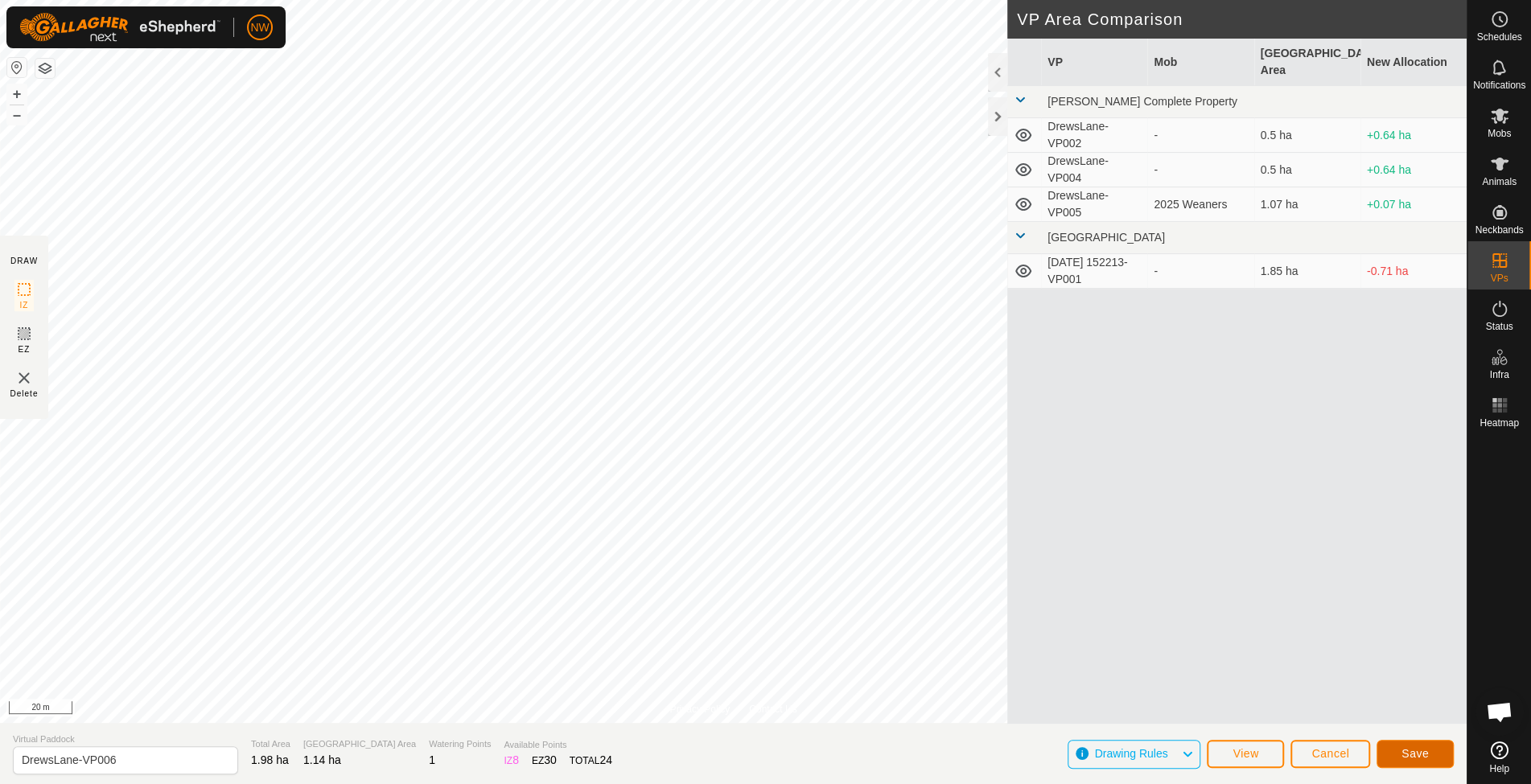
click at [1423, 745] on button "Save" at bounding box center [1414, 754] width 77 height 28
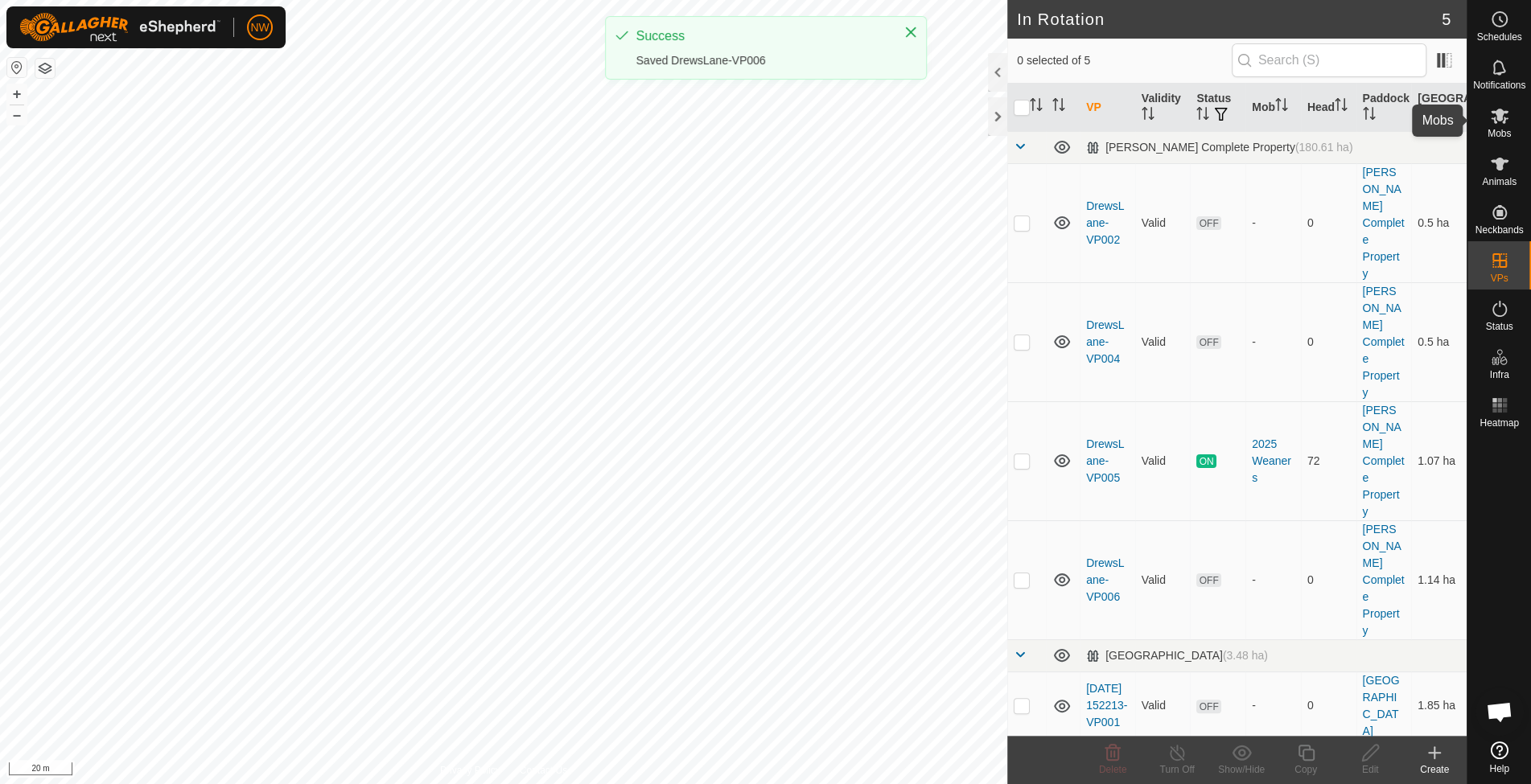
click at [1511, 124] on es-mob-svg-icon at bounding box center [1500, 116] width 29 height 25
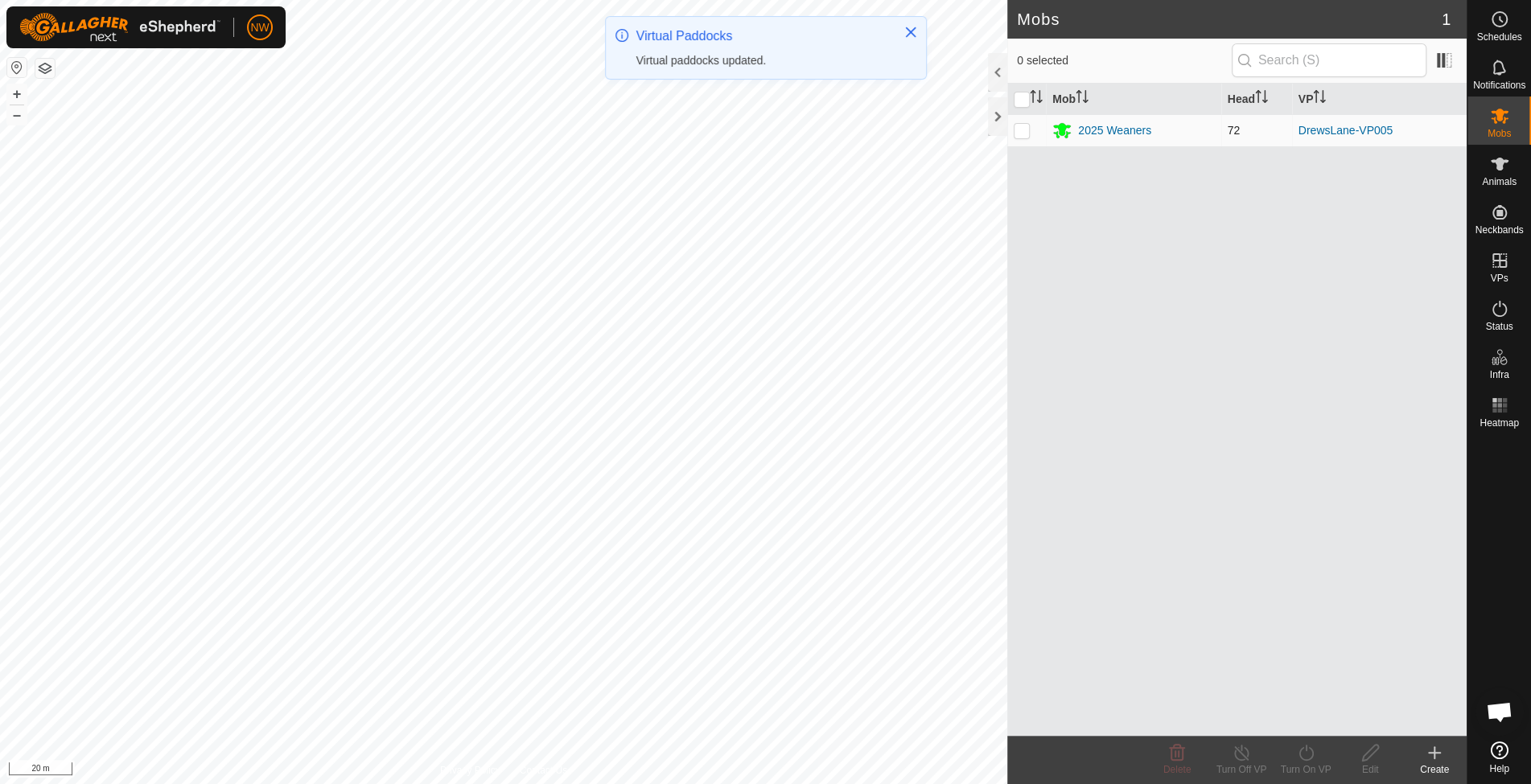
click at [1015, 124] on p-checkbox at bounding box center [1021, 130] width 16 height 13
checkbox input "true"
click at [1302, 752] on icon at bounding box center [1306, 753] width 20 height 19
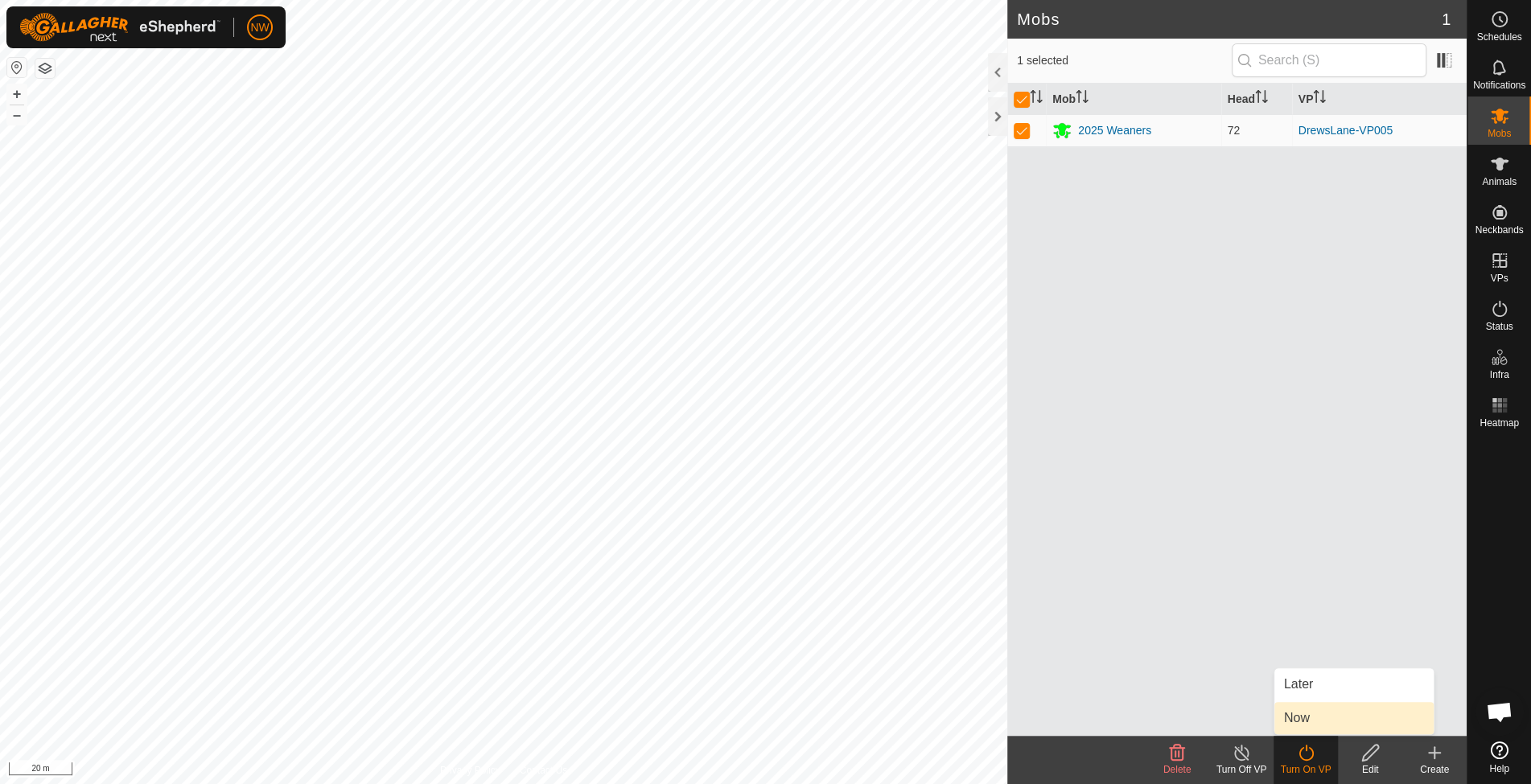
click at [1303, 710] on link "Now" at bounding box center [1354, 718] width 159 height 32
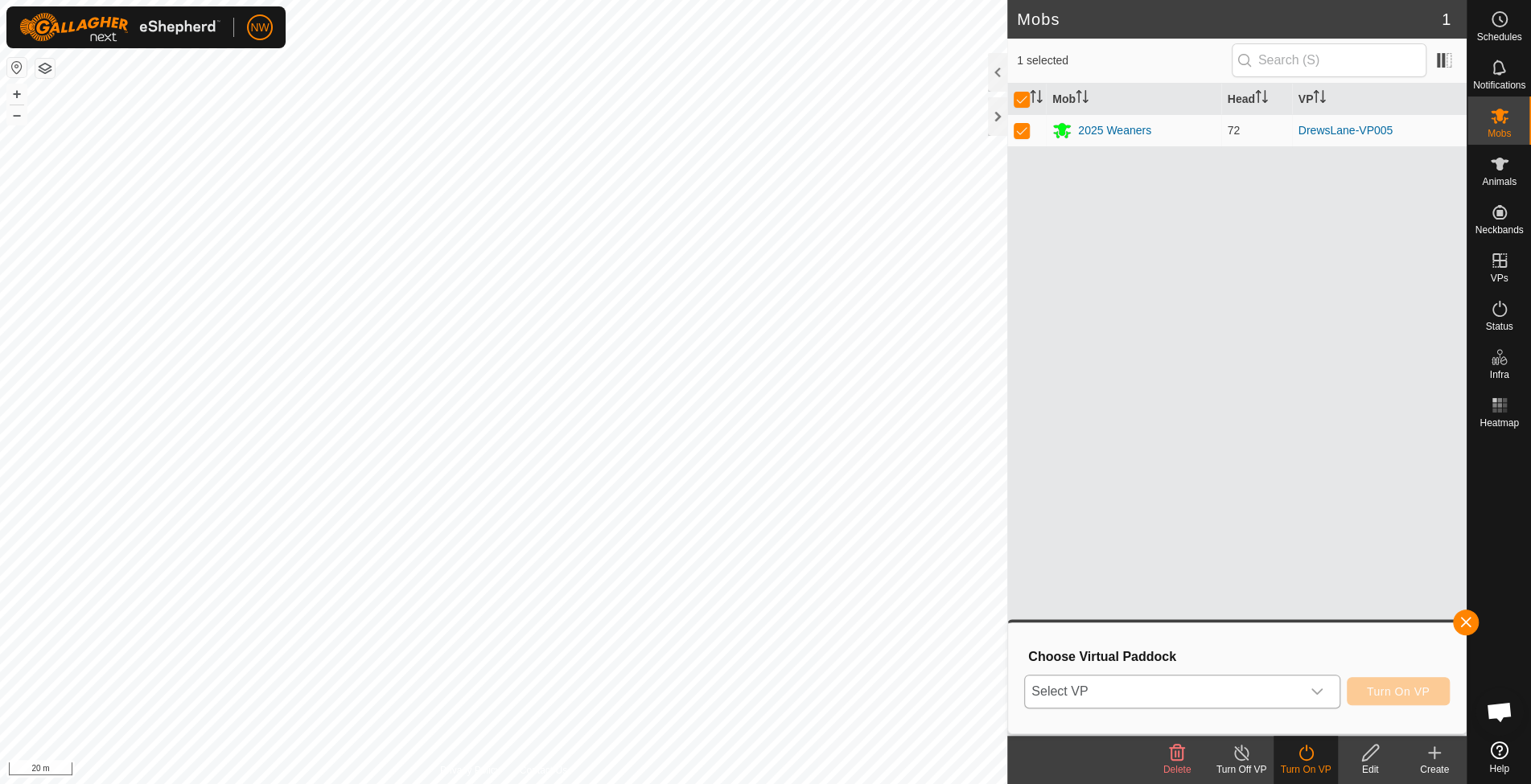
click at [1317, 687] on icon "dropdown trigger" at bounding box center [1316, 691] width 13 height 13
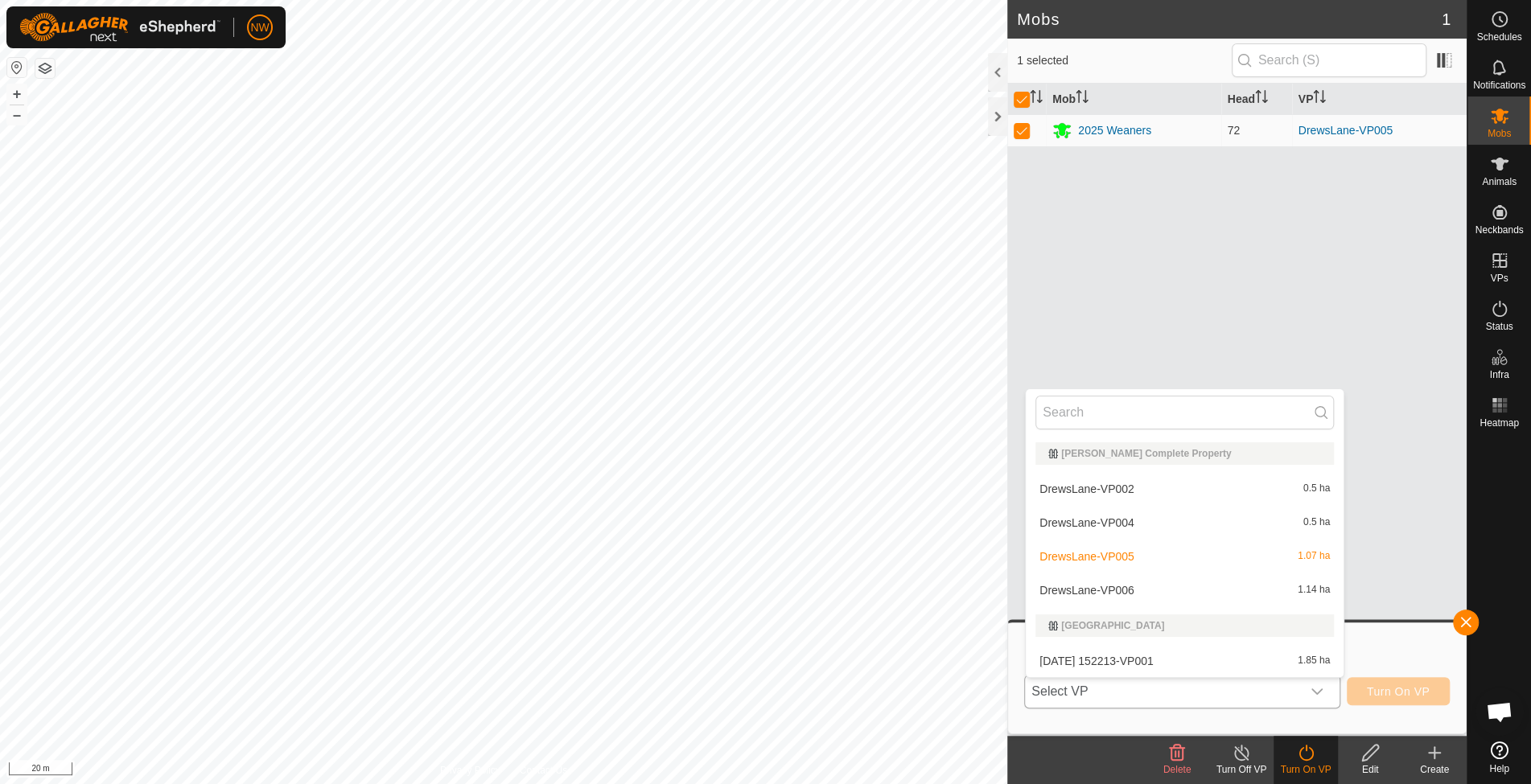
click at [1105, 587] on li "DrewsLane-VP006 1.14 ha" at bounding box center [1184, 590] width 318 height 32
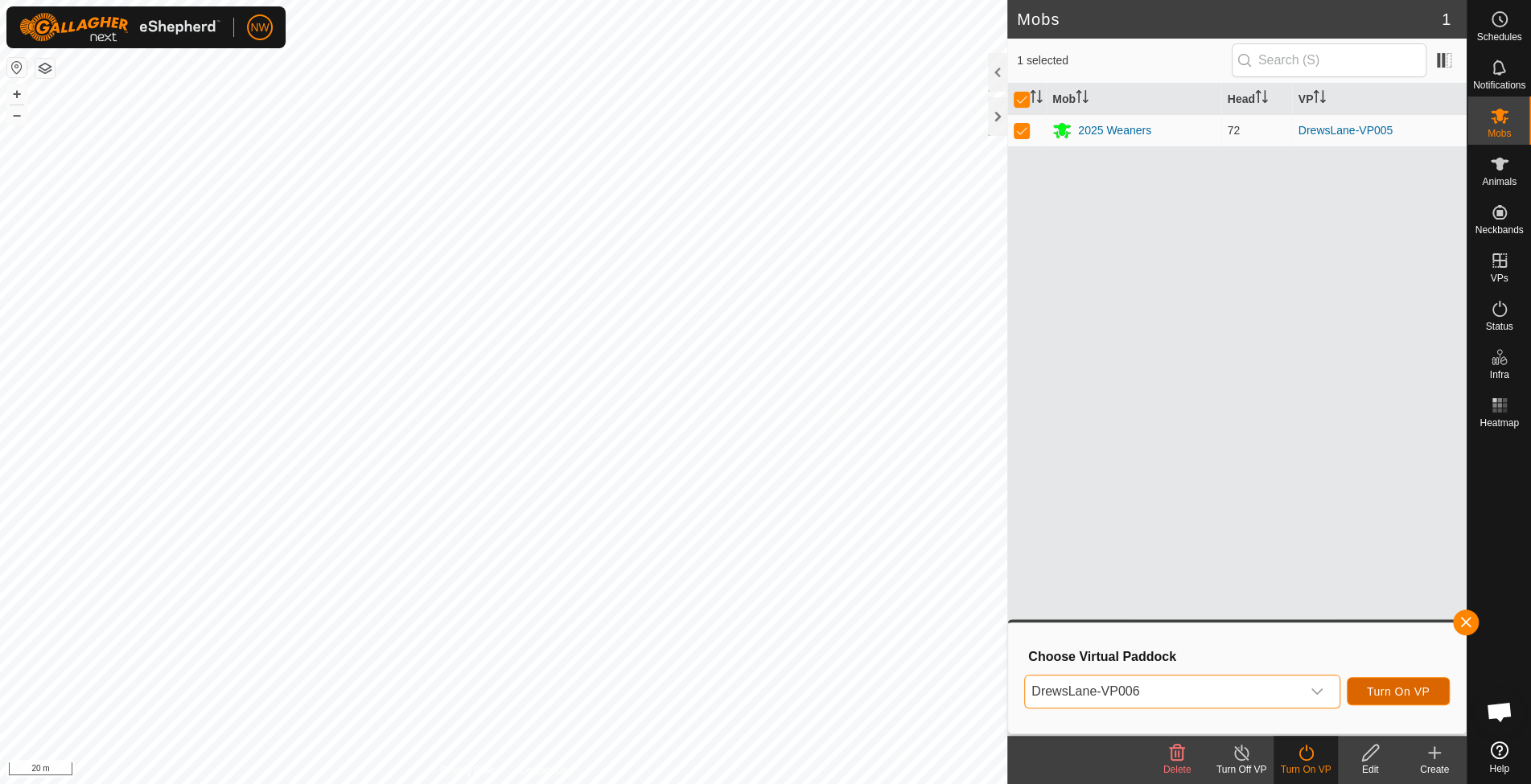
click at [1411, 687] on span "Turn On VP" at bounding box center [1398, 691] width 63 height 13
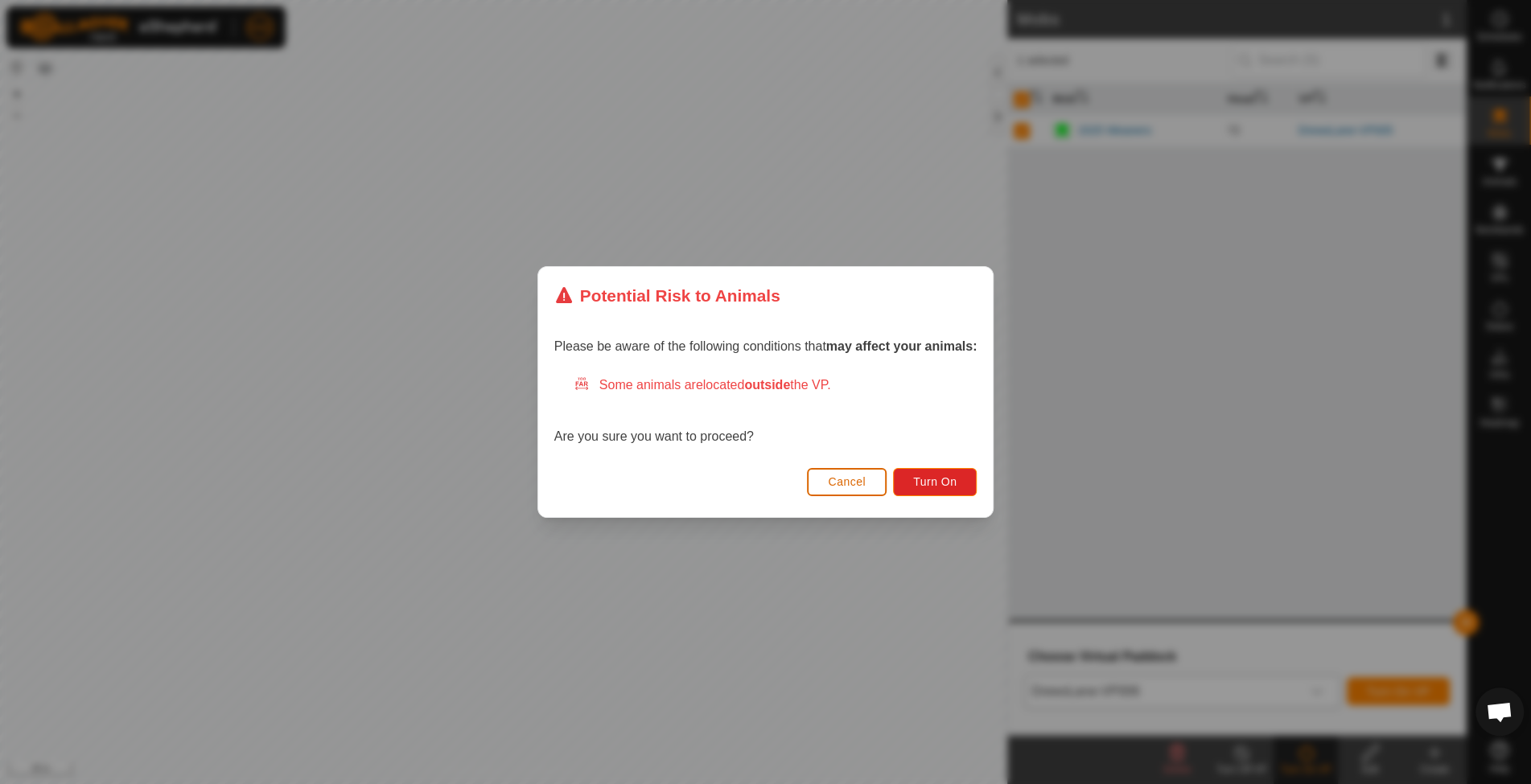
click at [858, 479] on span "Cancel" at bounding box center [847, 481] width 38 height 13
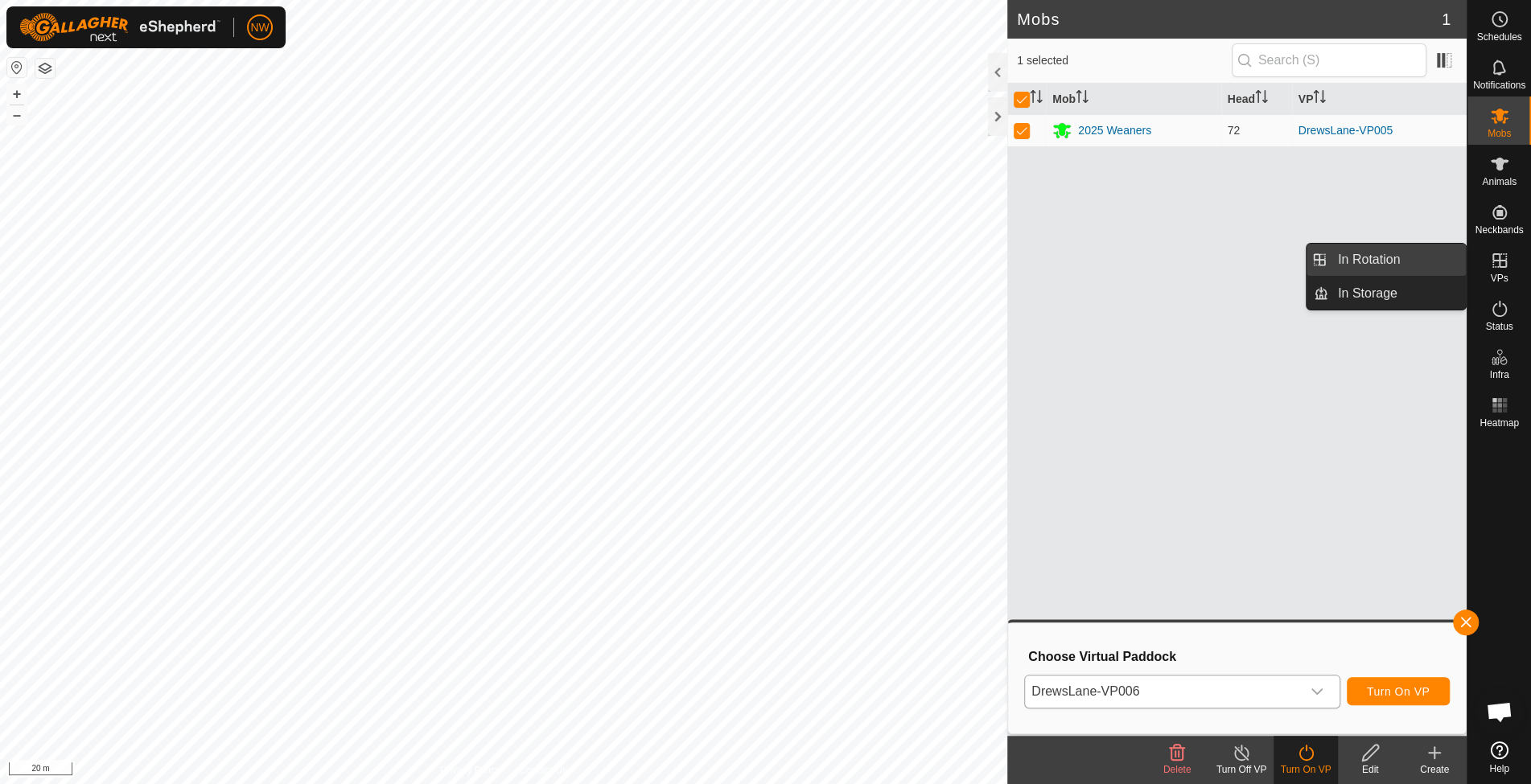
click at [1377, 262] on link "In Rotation" at bounding box center [1396, 260] width 137 height 32
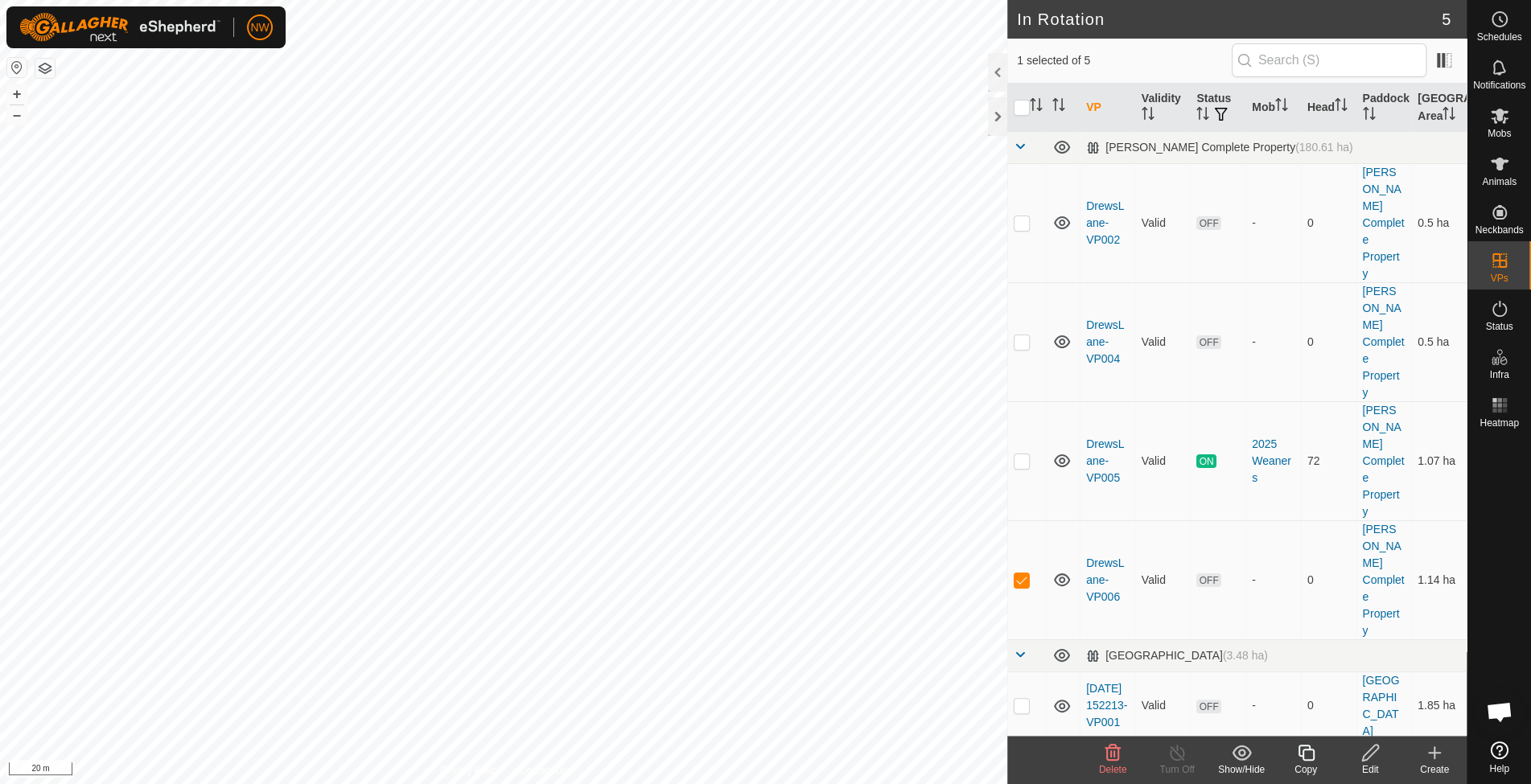
click at [1368, 749] on icon at bounding box center [1369, 753] width 16 height 16
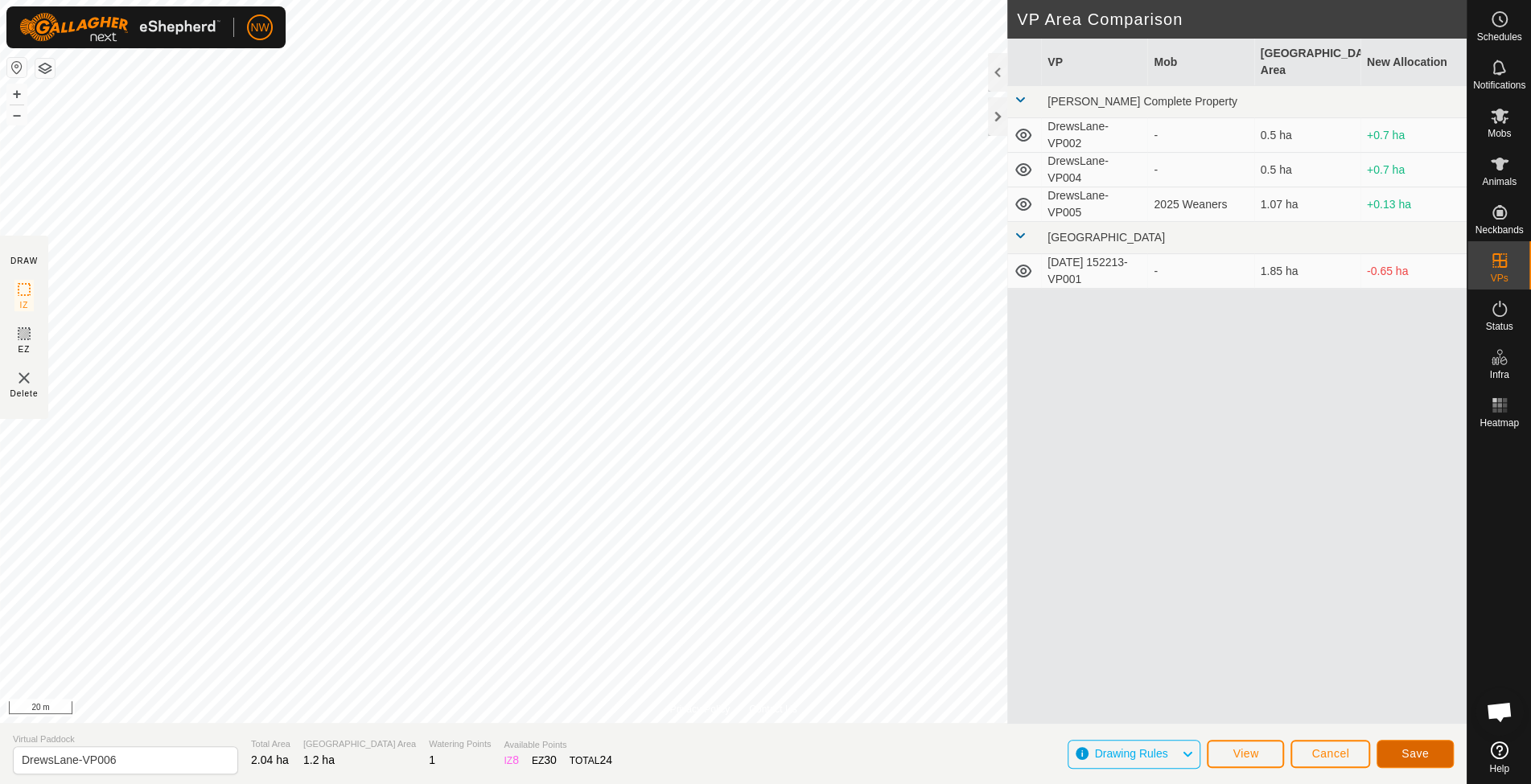
click at [1423, 755] on span "Save" at bounding box center [1415, 754] width 27 height 13
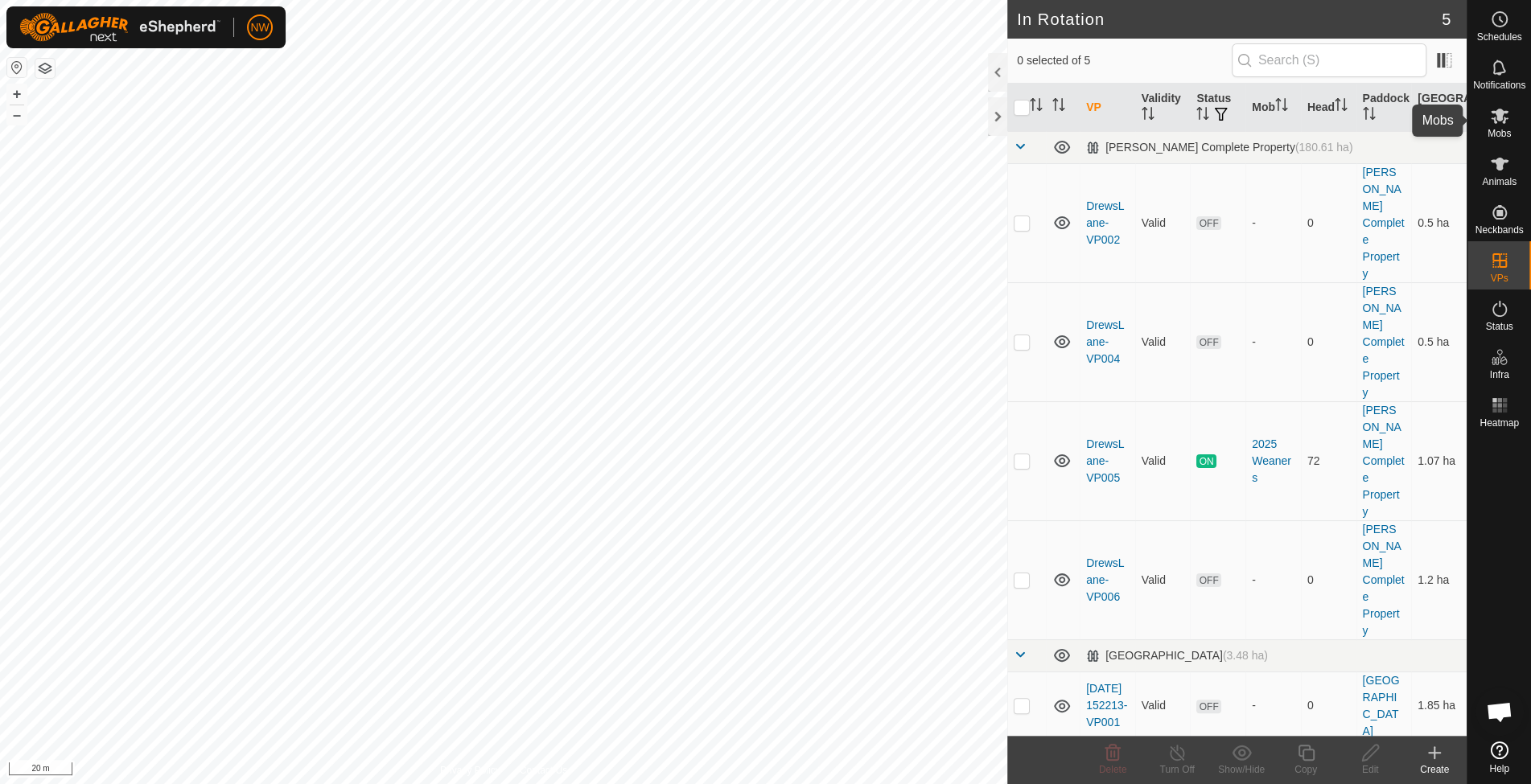
click at [1512, 122] on es-mob-svg-icon at bounding box center [1500, 116] width 29 height 25
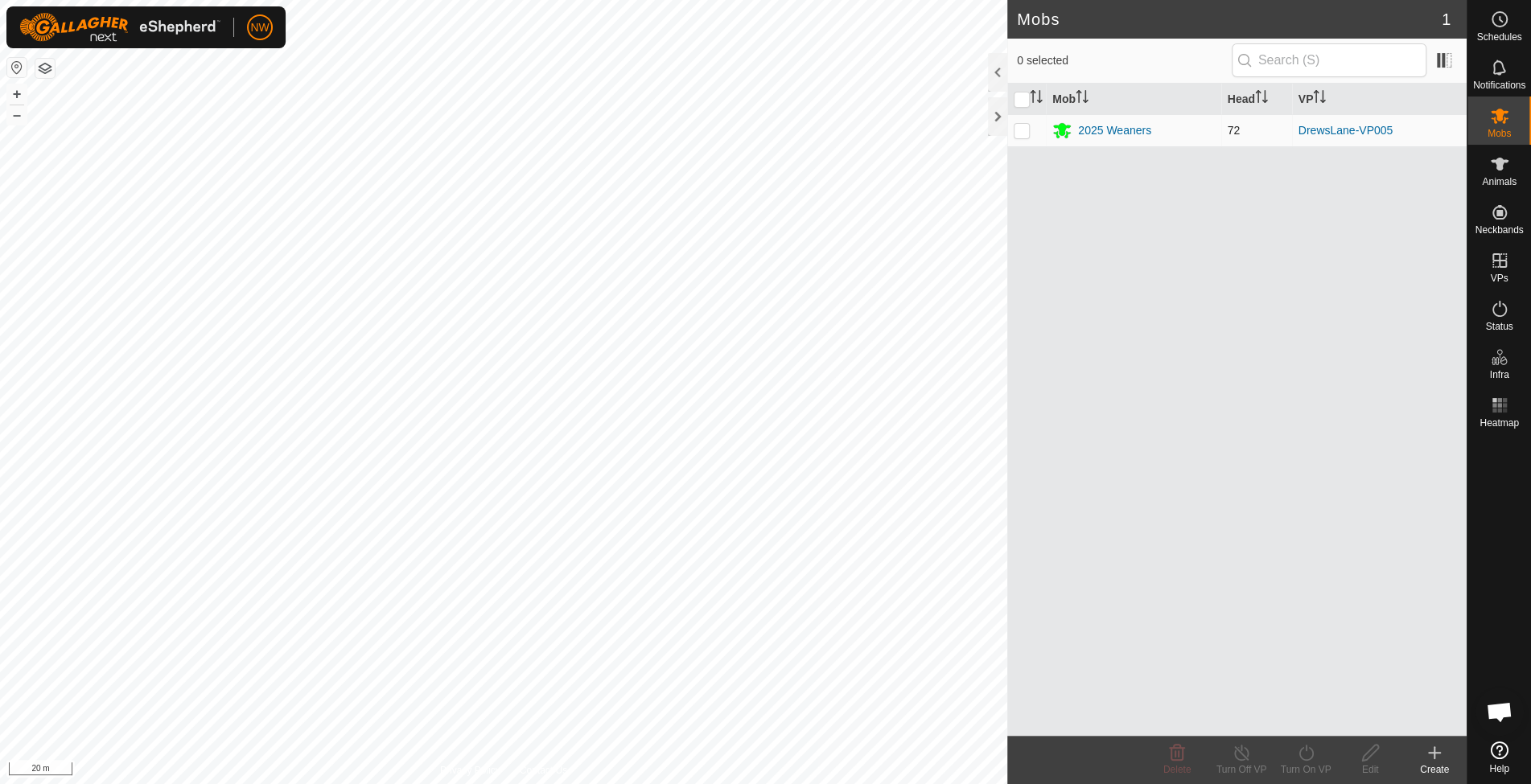
click at [1022, 130] on p-checkbox at bounding box center [1021, 130] width 16 height 13
checkbox input "true"
click at [1306, 759] on icon at bounding box center [1305, 753] width 14 height 16
click at [1311, 719] on link "Now" at bounding box center [1354, 718] width 159 height 32
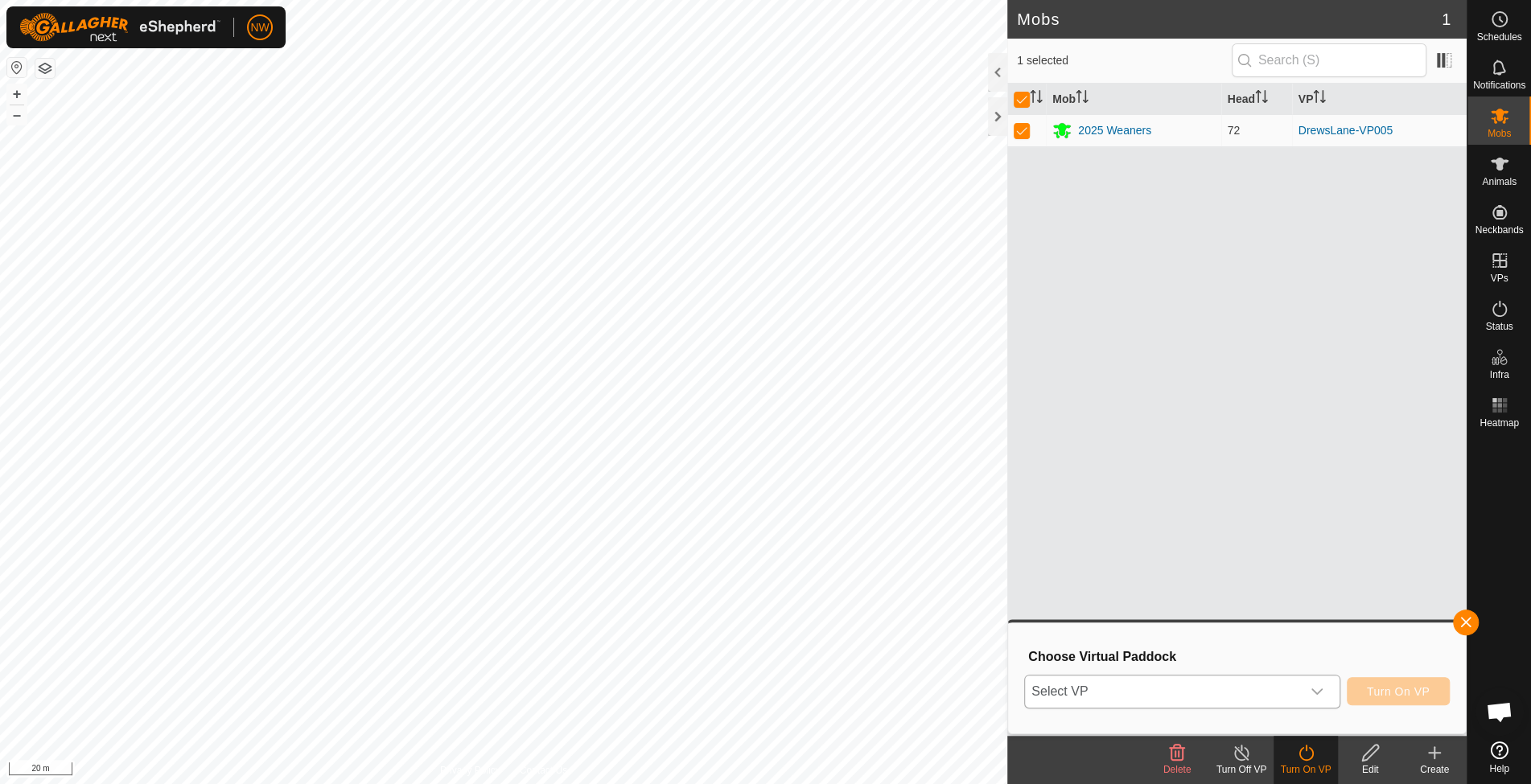
click at [1318, 688] on icon "dropdown trigger" at bounding box center [1316, 691] width 13 height 13
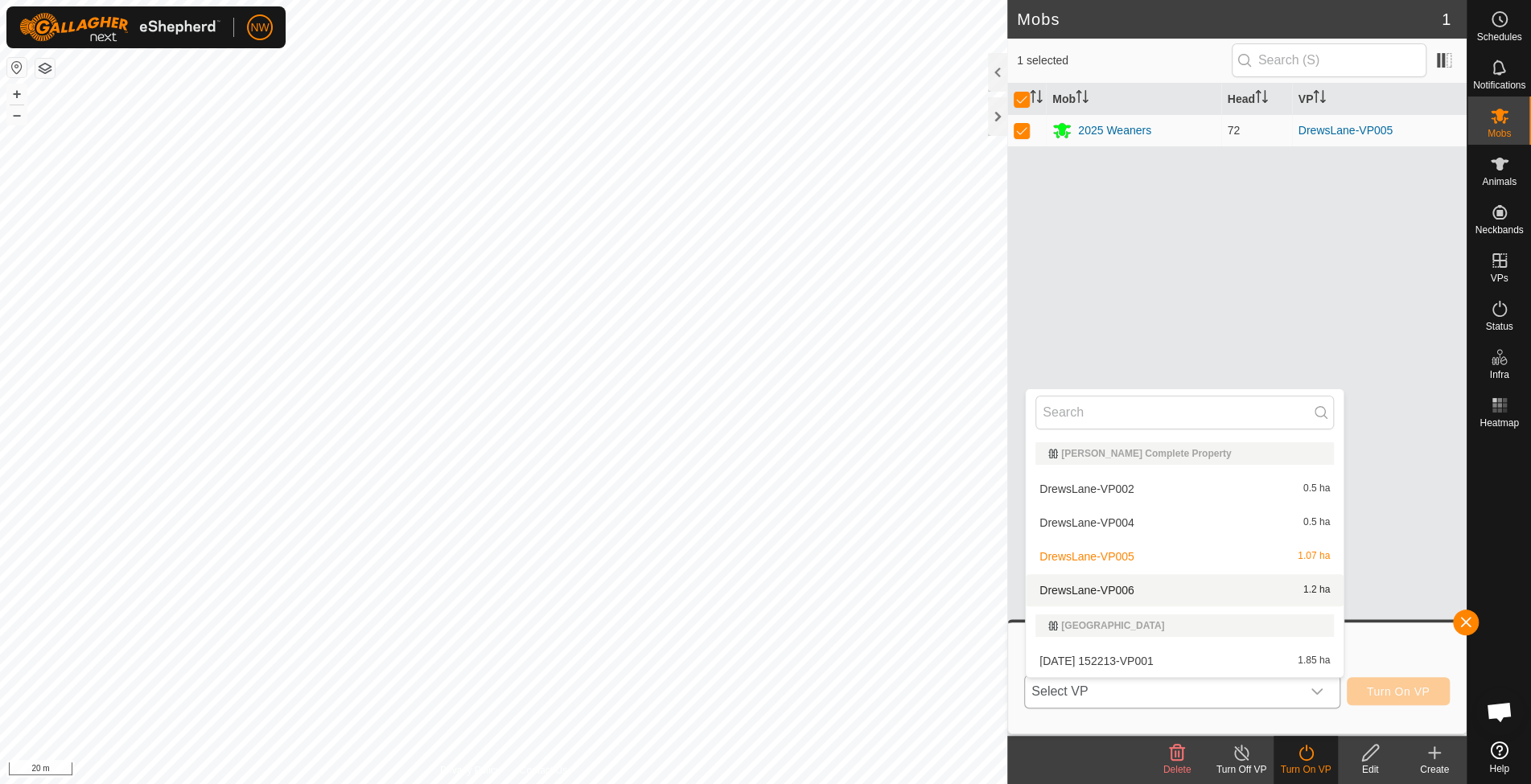
click at [1114, 581] on li "DrewsLane-VP006 1.2 ha" at bounding box center [1184, 590] width 318 height 32
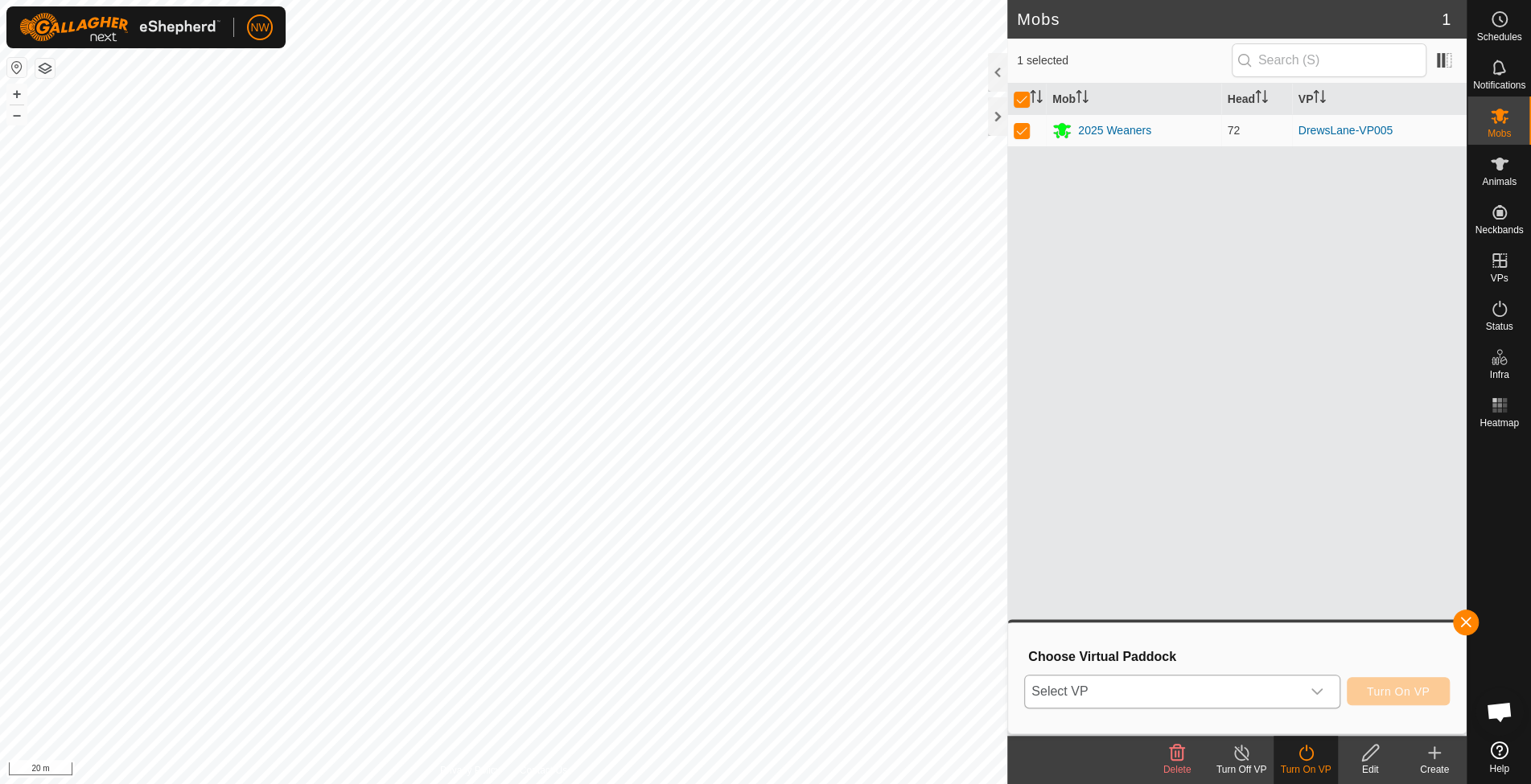
click at [1320, 688] on icon "dropdown trigger" at bounding box center [1316, 691] width 13 height 13
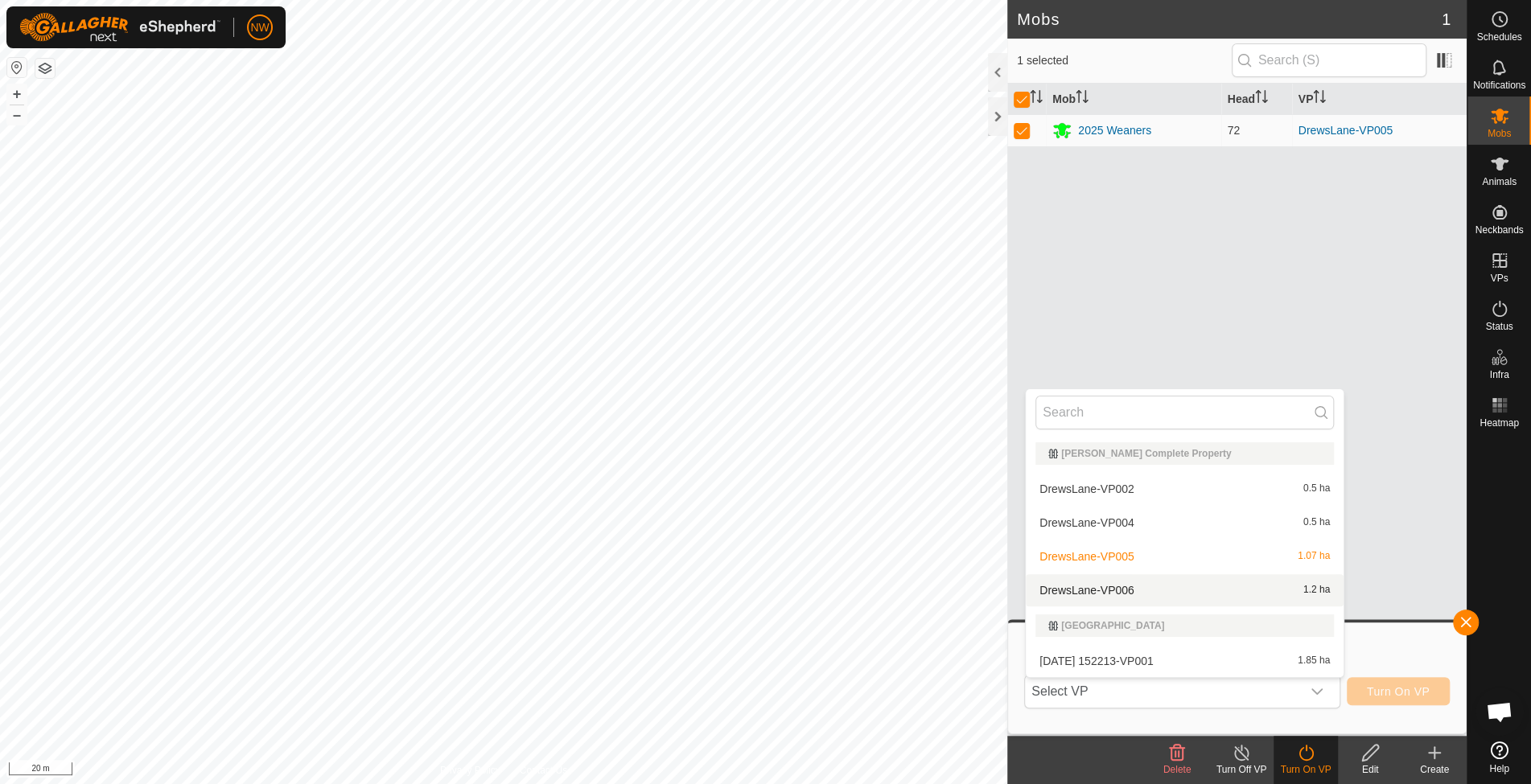
click at [1092, 579] on li "DrewsLane-VP006 1.2 ha" at bounding box center [1184, 590] width 318 height 32
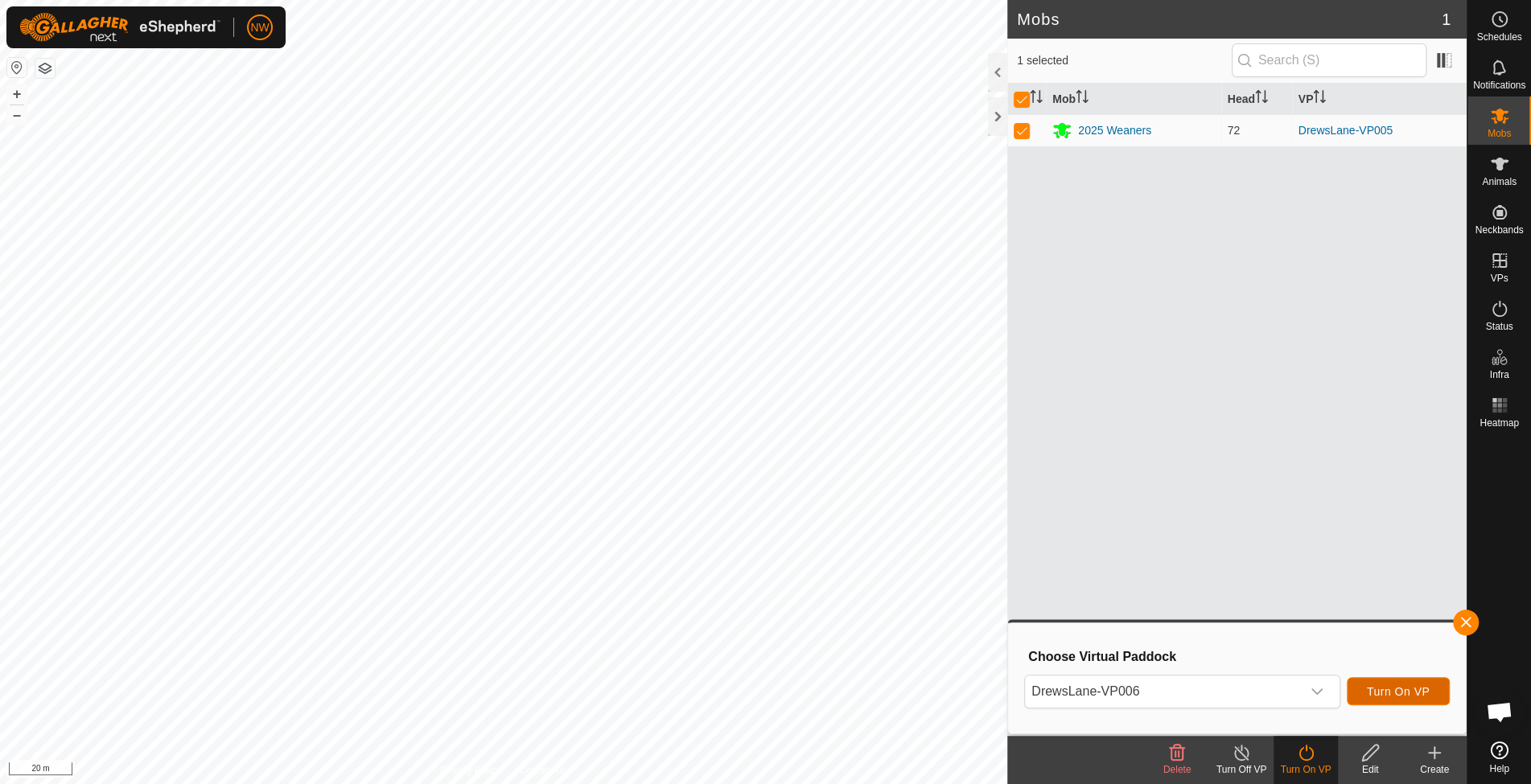
click at [1408, 688] on span "Turn On VP" at bounding box center [1398, 691] width 63 height 13
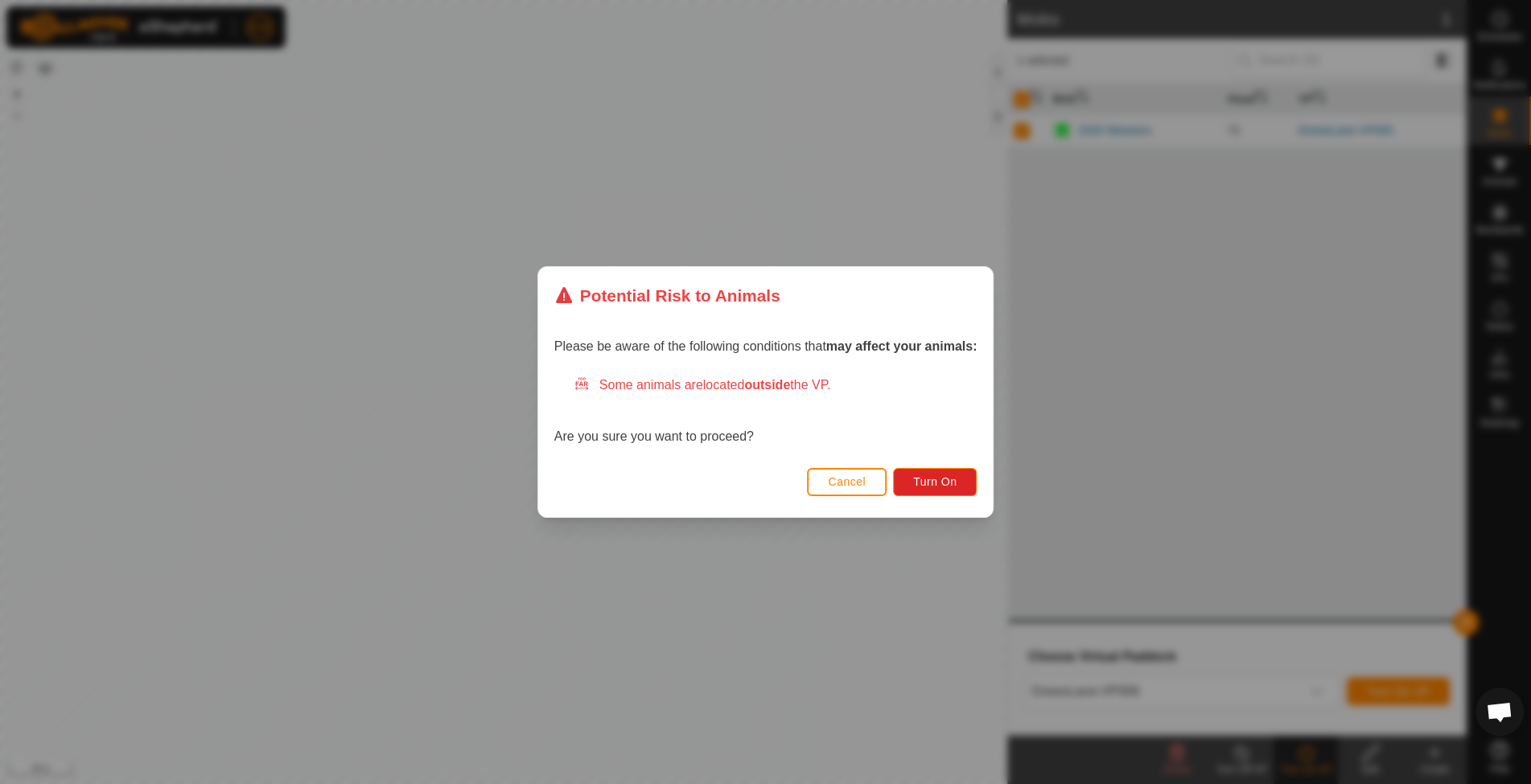
click at [867, 480] on button "Cancel" at bounding box center [847, 482] width 80 height 28
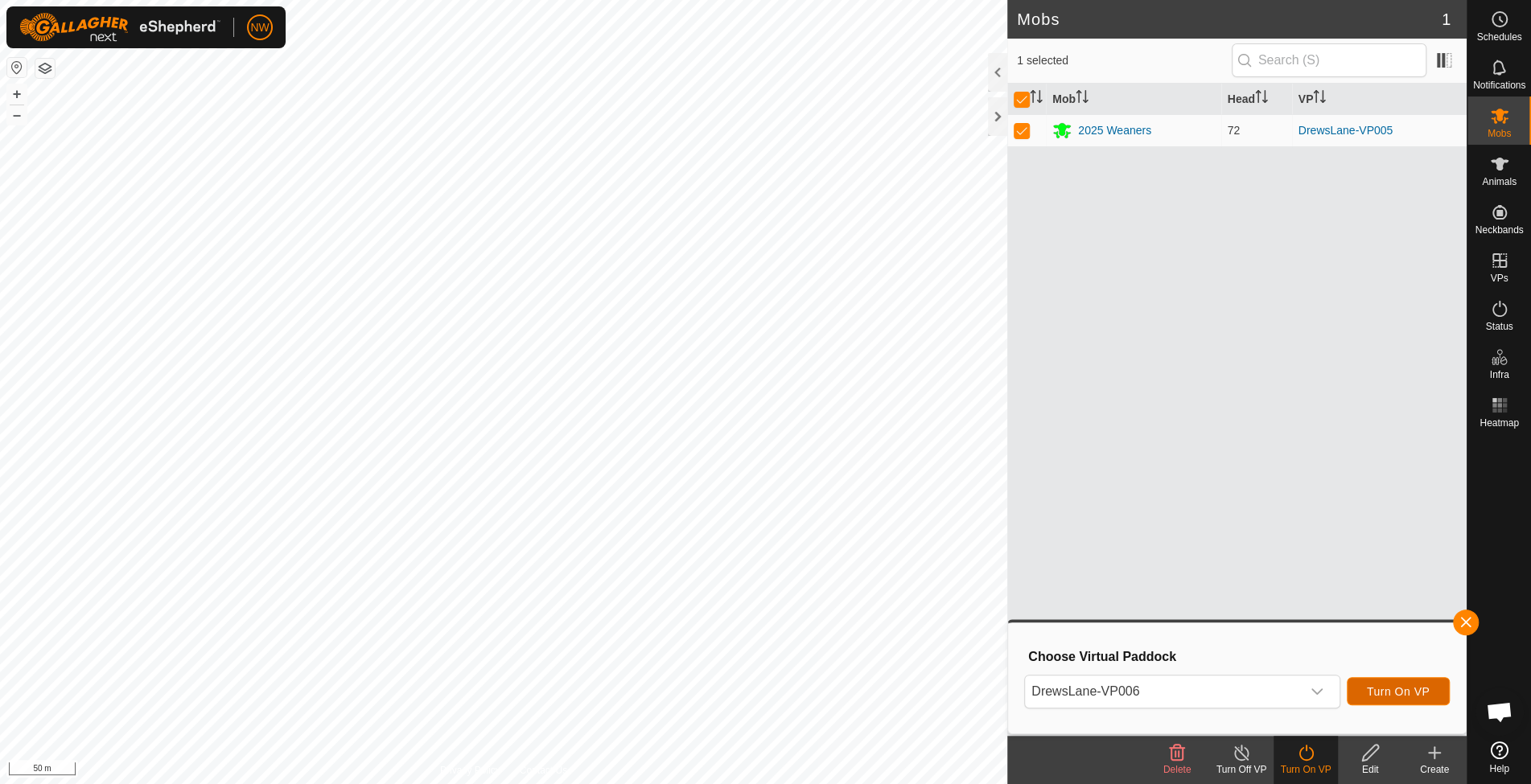
click at [1377, 686] on span "Turn On VP" at bounding box center [1398, 691] width 63 height 13
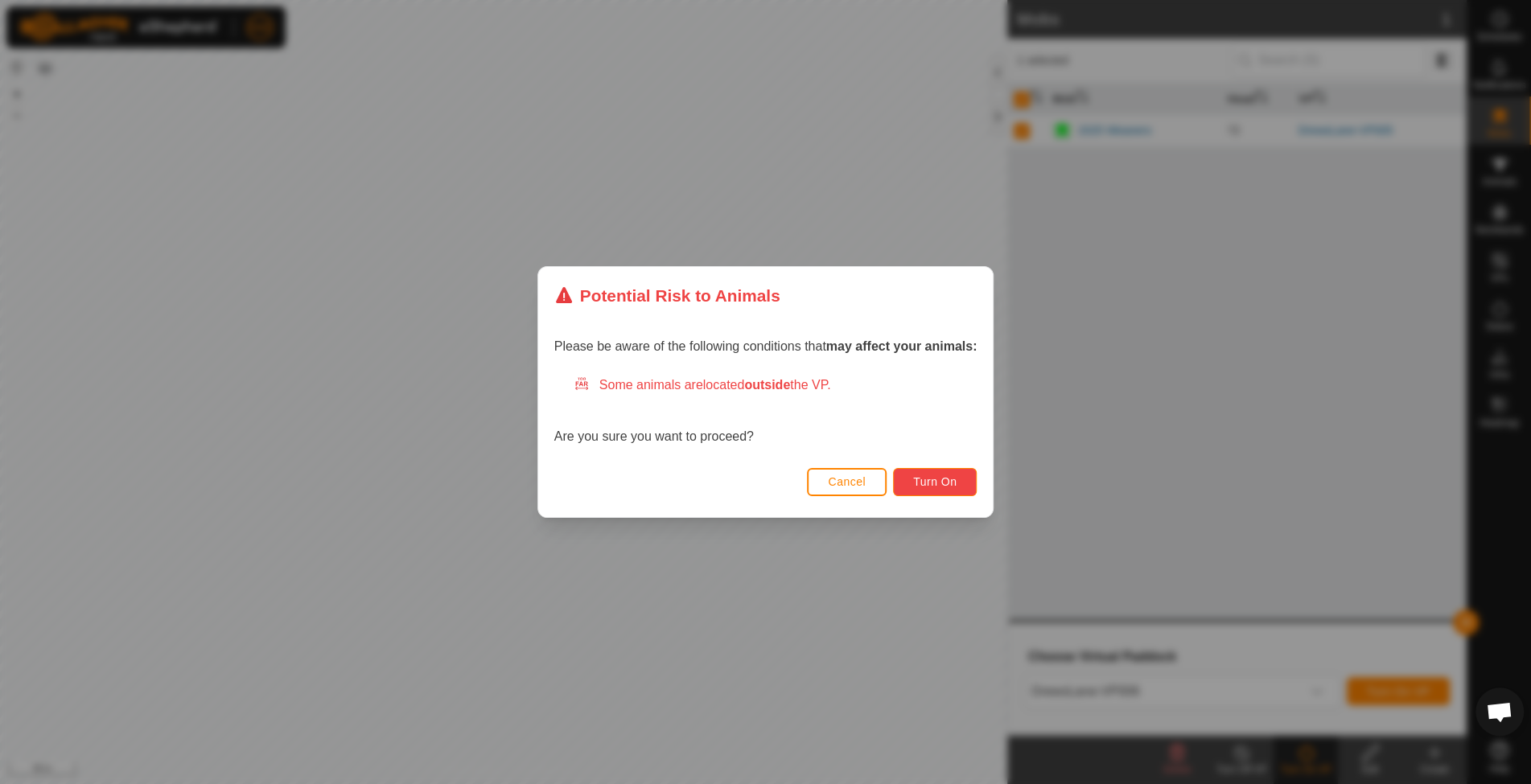
click at [921, 481] on span "Turn On" at bounding box center [934, 481] width 43 height 13
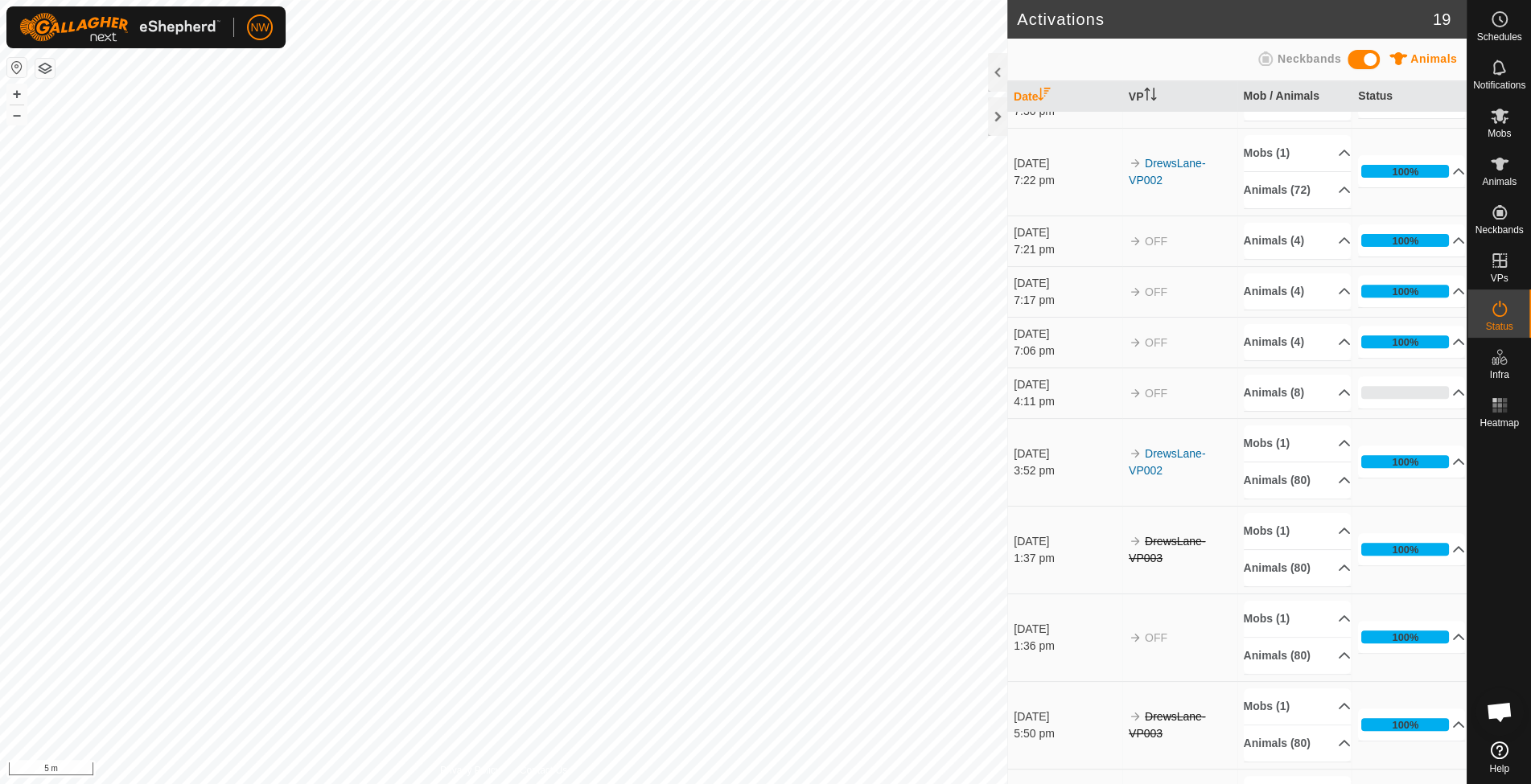
scroll to position [428, 0]
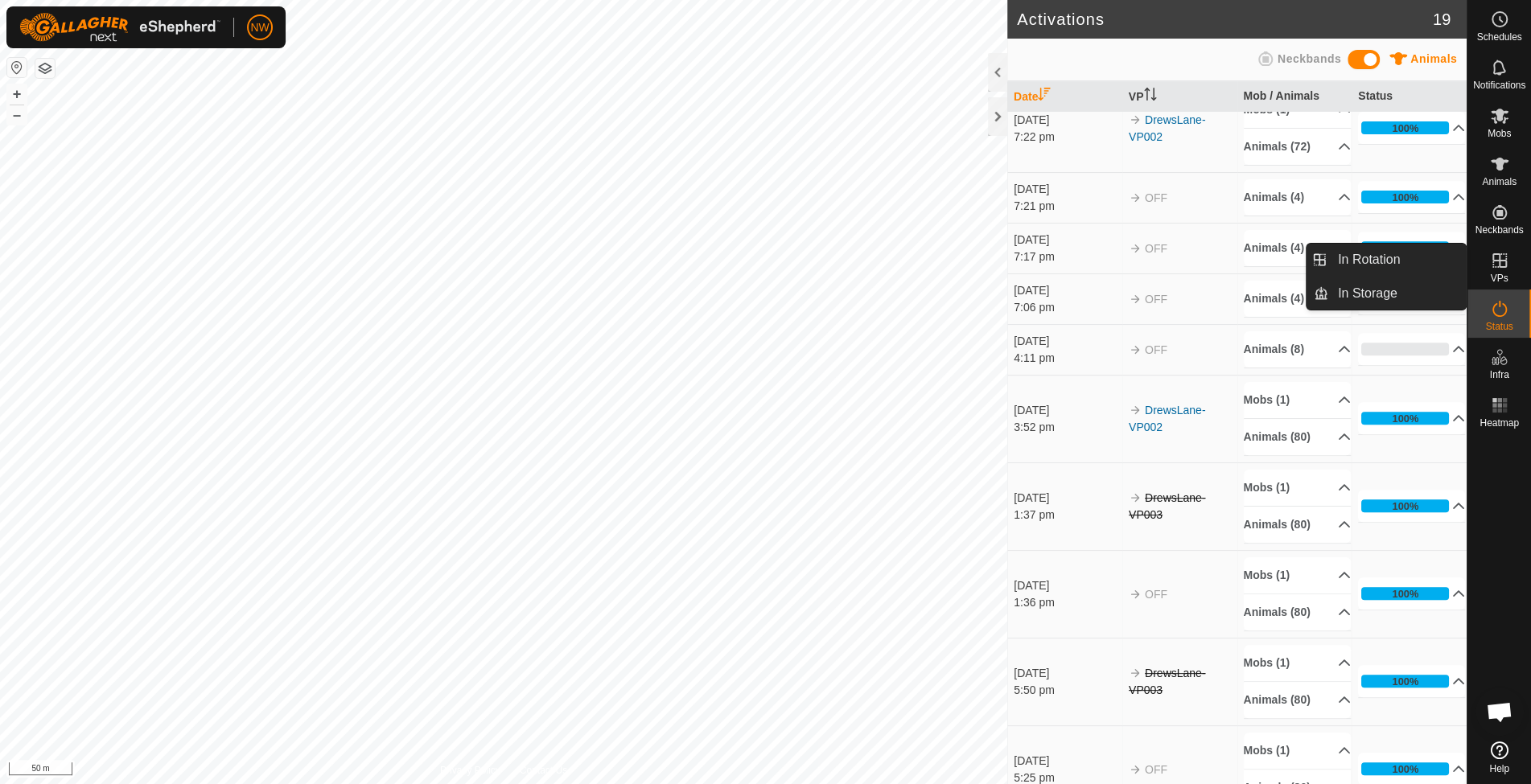
click at [1501, 267] on icon at bounding box center [1499, 260] width 14 height 14
click at [1362, 251] on link "In Rotation" at bounding box center [1396, 260] width 137 height 32
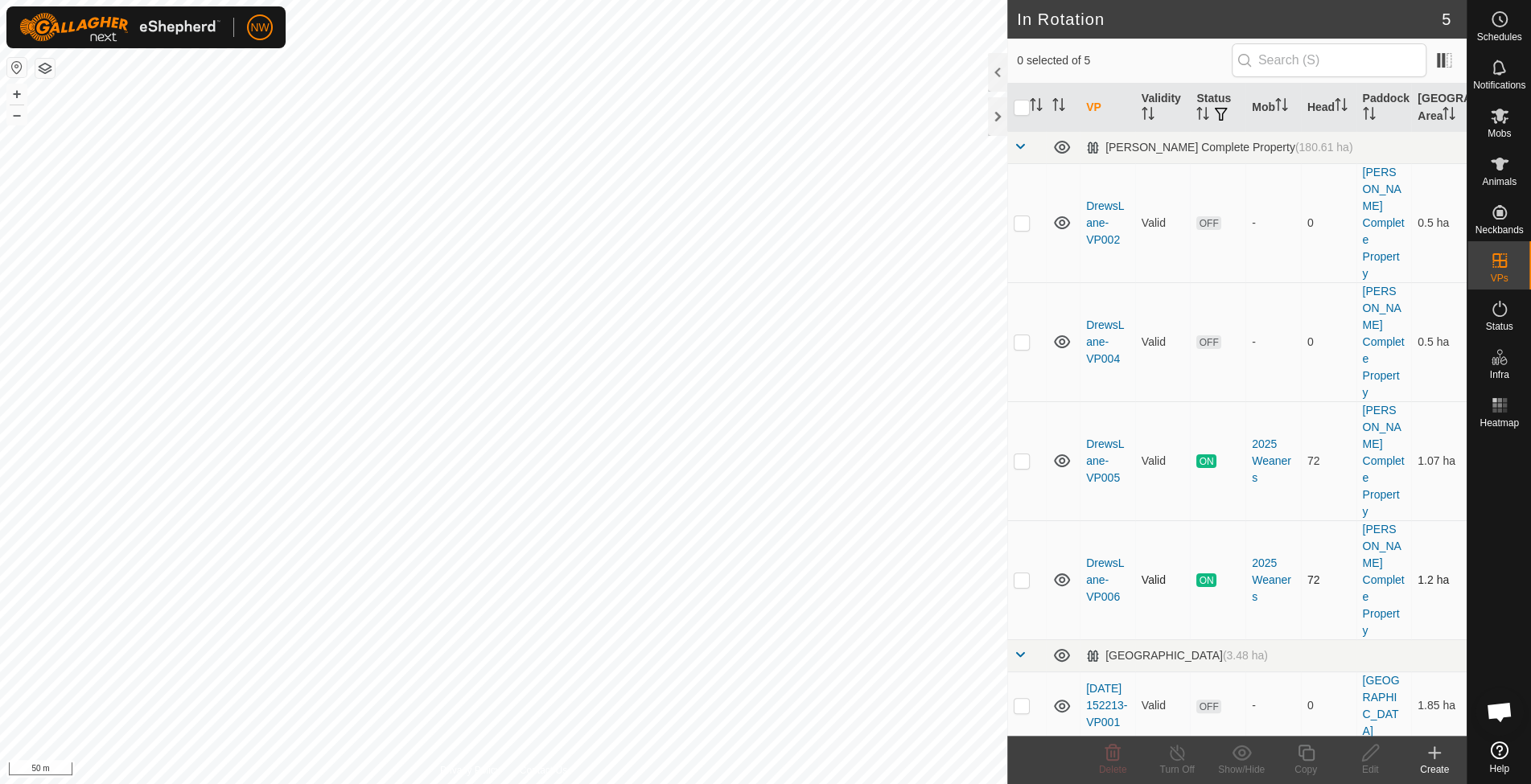
click at [1026, 573] on p-checkbox at bounding box center [1021, 579] width 16 height 13
checkbox input "true"
